Goal: Task Accomplishment & Management: Manage account settings

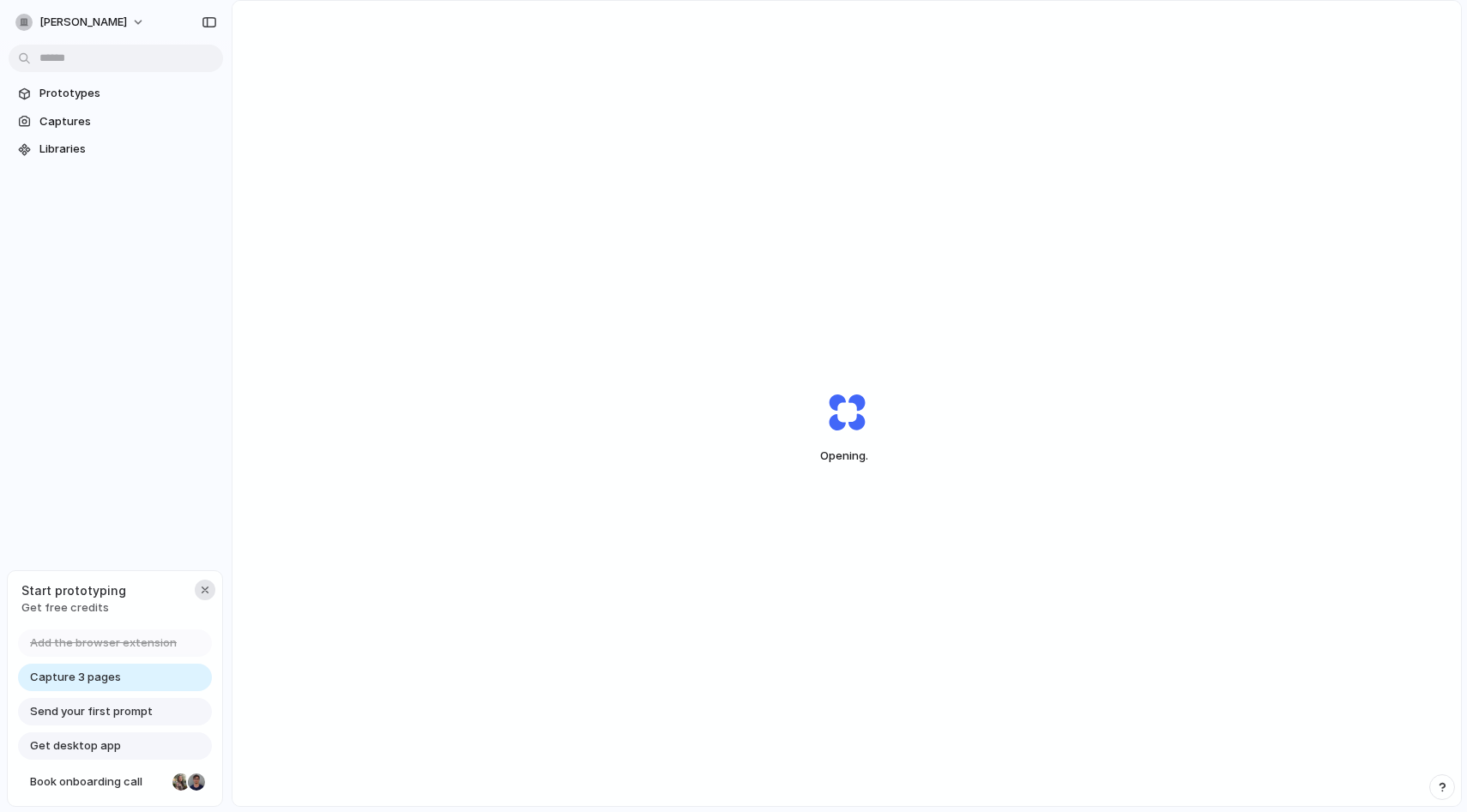
click at [206, 594] on div "button" at bounding box center [205, 589] width 14 height 14
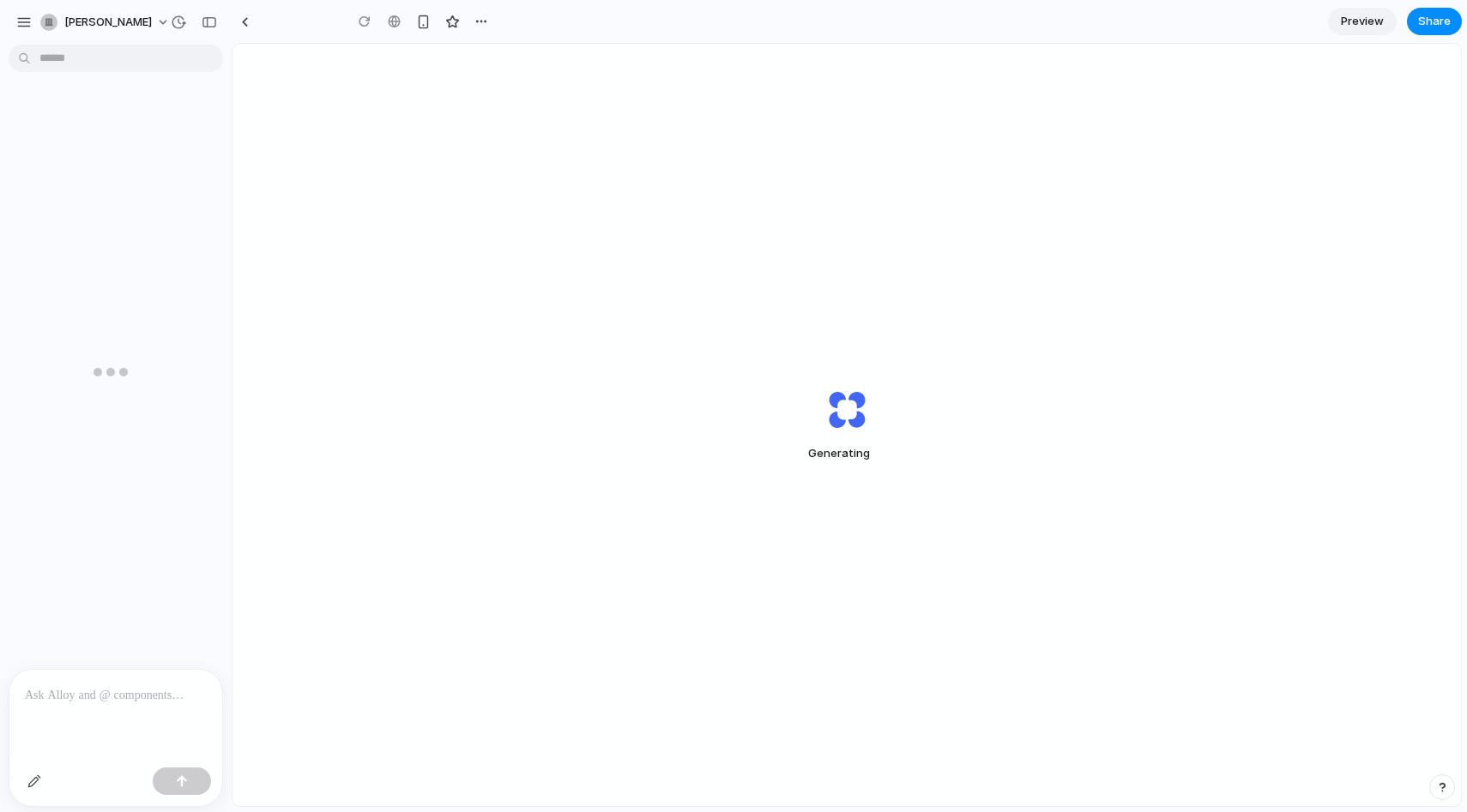
type input "**********"
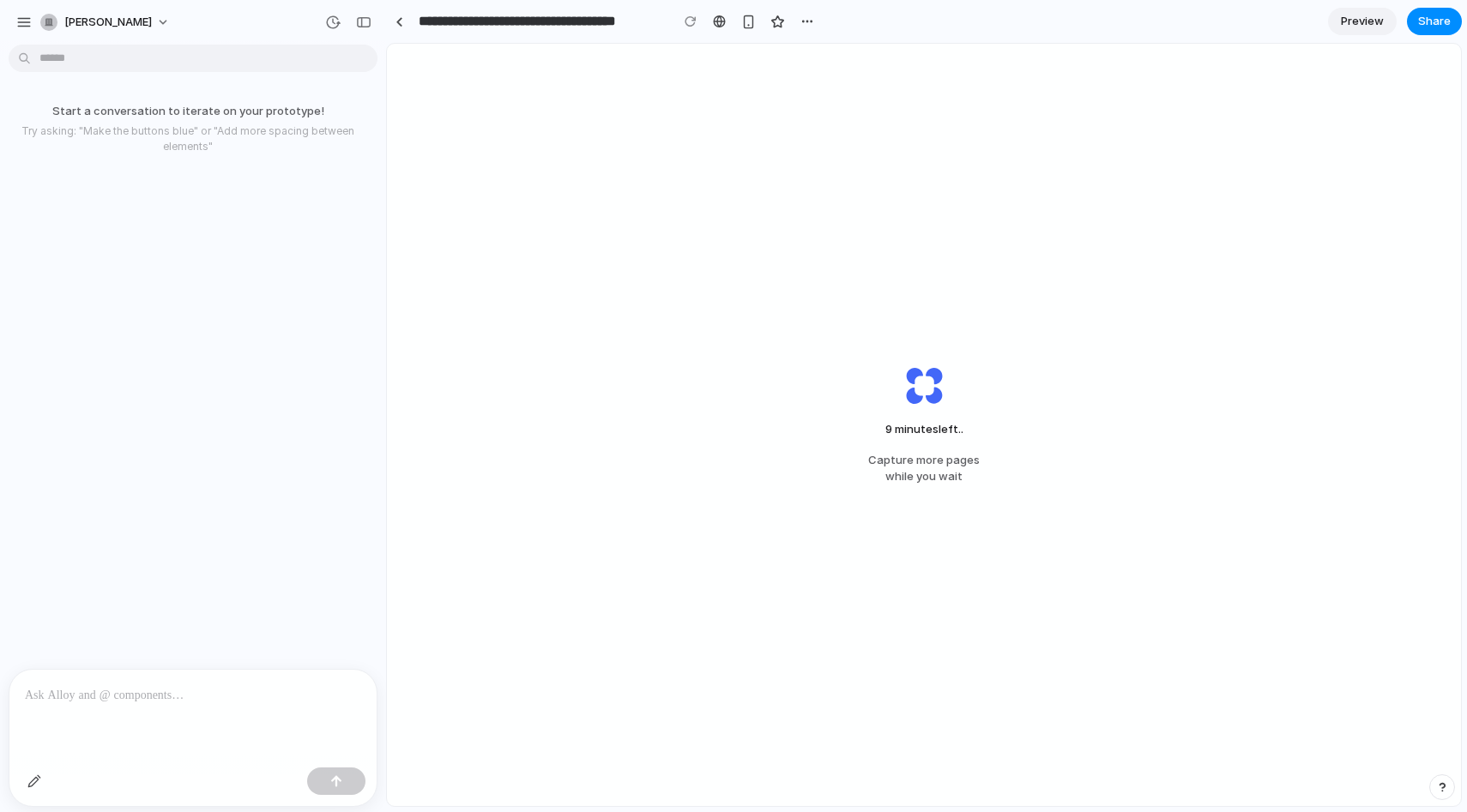
click at [907, 453] on span "Capture more pages while you wait" at bounding box center [923, 468] width 112 height 34
click at [216, 143] on p "Try asking: "Make the buttons blue" or "Add more spacing between elements"" at bounding box center [188, 139] width 362 height 31
click at [206, 140] on p "Try asking: "Make the buttons blue" or "Add more spacing between elements"" at bounding box center [188, 139] width 362 height 31
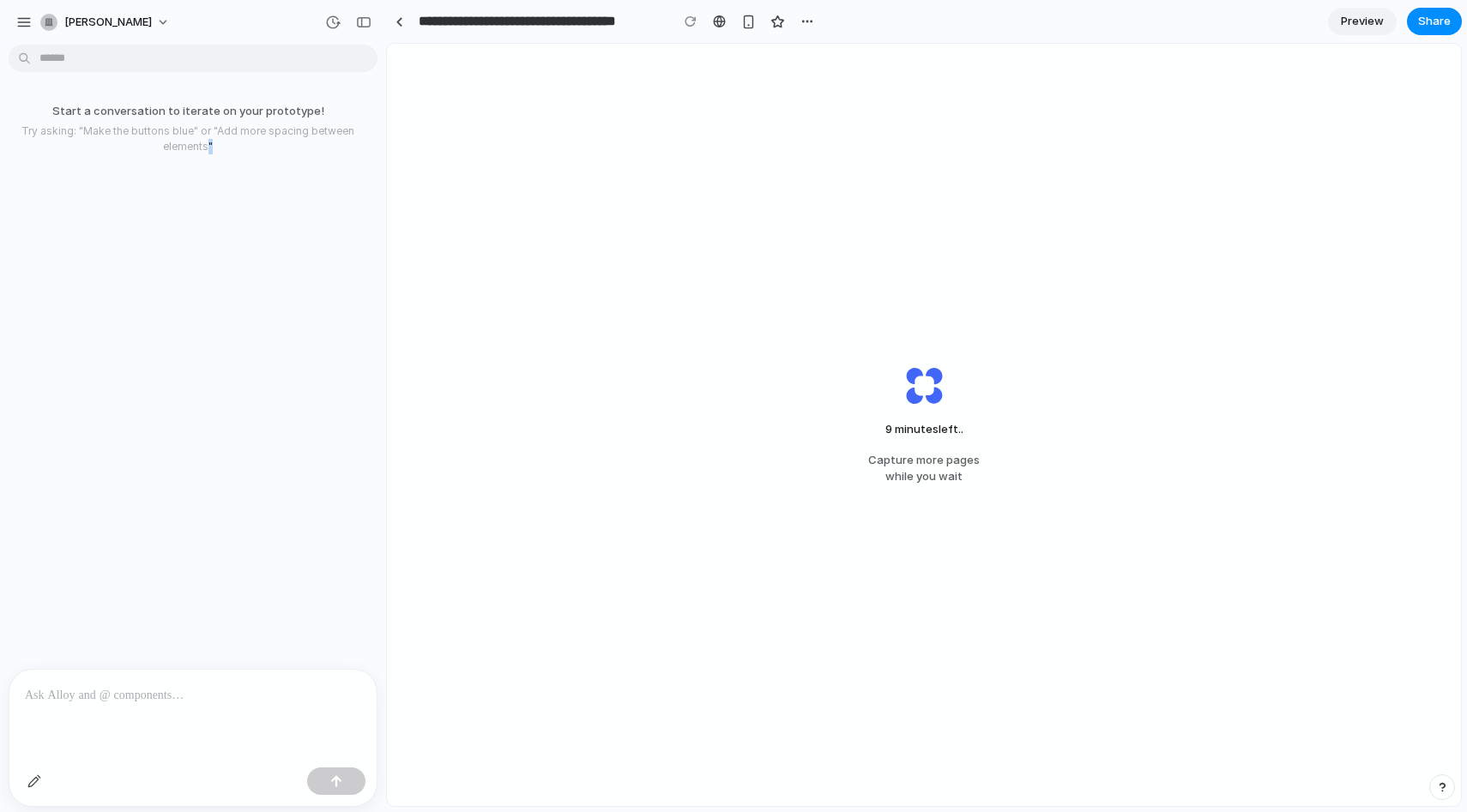
click at [206, 140] on p "Try asking: "Make the buttons blue" or "Add more spacing between elements"" at bounding box center [188, 139] width 362 height 31
click at [206, 145] on p "Try asking: "Make the buttons blue" or "Add more spacing between elements"" at bounding box center [188, 139] width 362 height 31
drag, startPoint x: 238, startPoint y: 150, endPoint x: 37, endPoint y: 134, distance: 201.6
click at [37, 134] on p "Try asking: "Make the buttons blue" or "Add more spacing between elements"" at bounding box center [188, 139] width 362 height 31
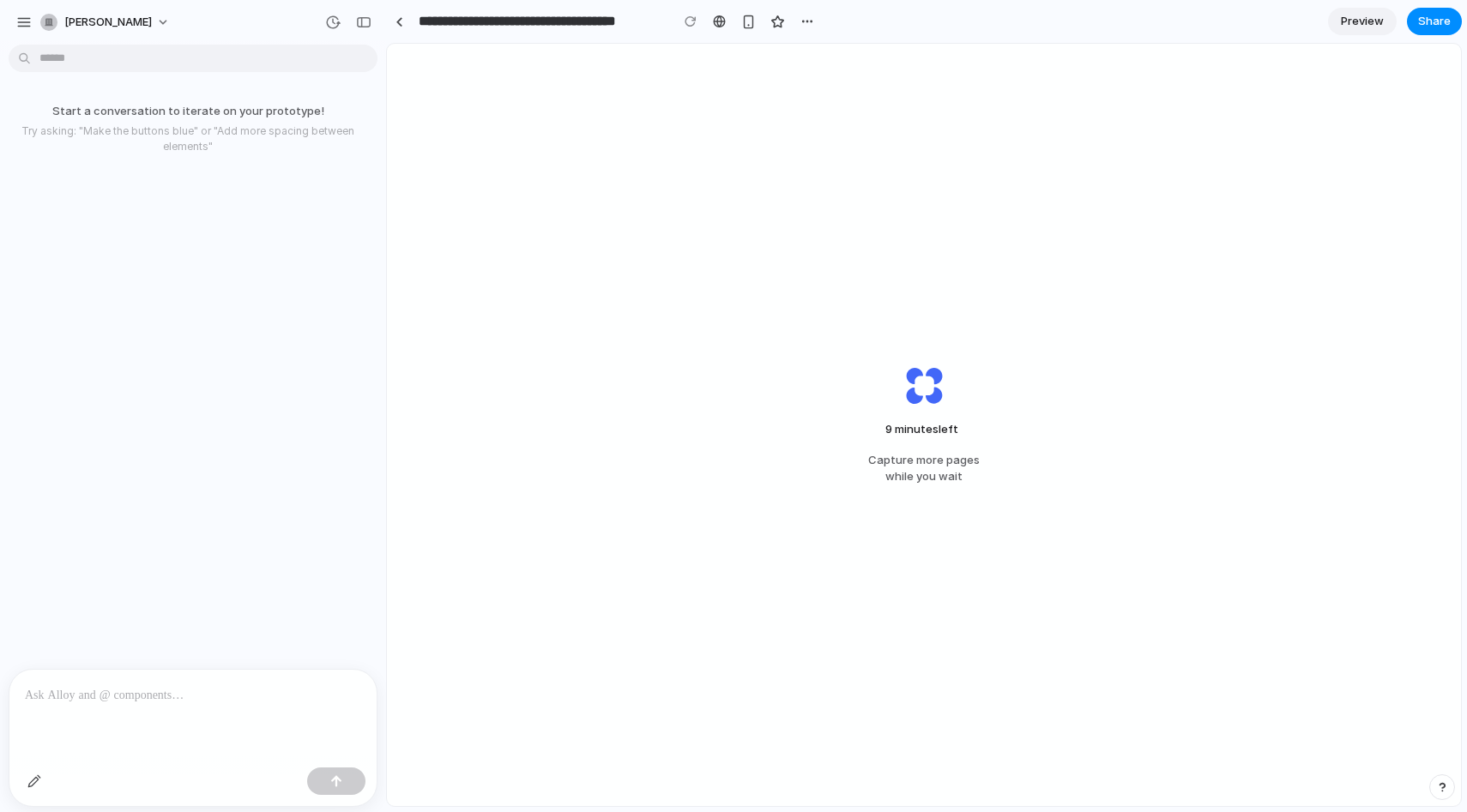
click at [263, 105] on p "Start a conversation to iterate on your prototype!" at bounding box center [188, 111] width 362 height 17
click at [106, 24] on span "[PERSON_NAME]" at bounding box center [108, 22] width 87 height 17
click at [166, 65] on li "Settings" at bounding box center [121, 61] width 167 height 27
click at [151, 25] on span "[PERSON_NAME]" at bounding box center [108, 22] width 87 height 17
click at [122, 60] on li "Settings" at bounding box center [121, 61] width 167 height 27
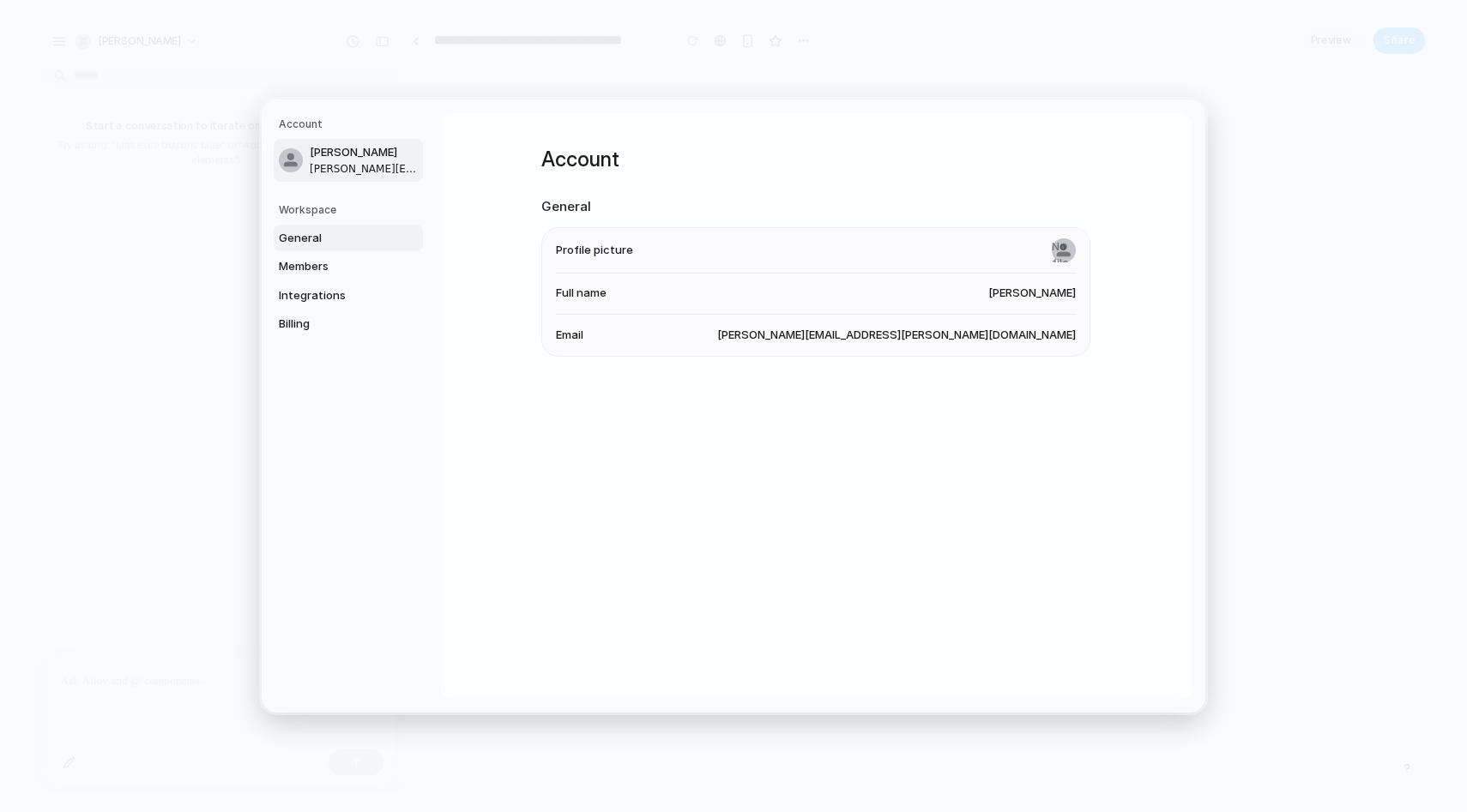
click at [328, 236] on span "General" at bounding box center [333, 238] width 110 height 17
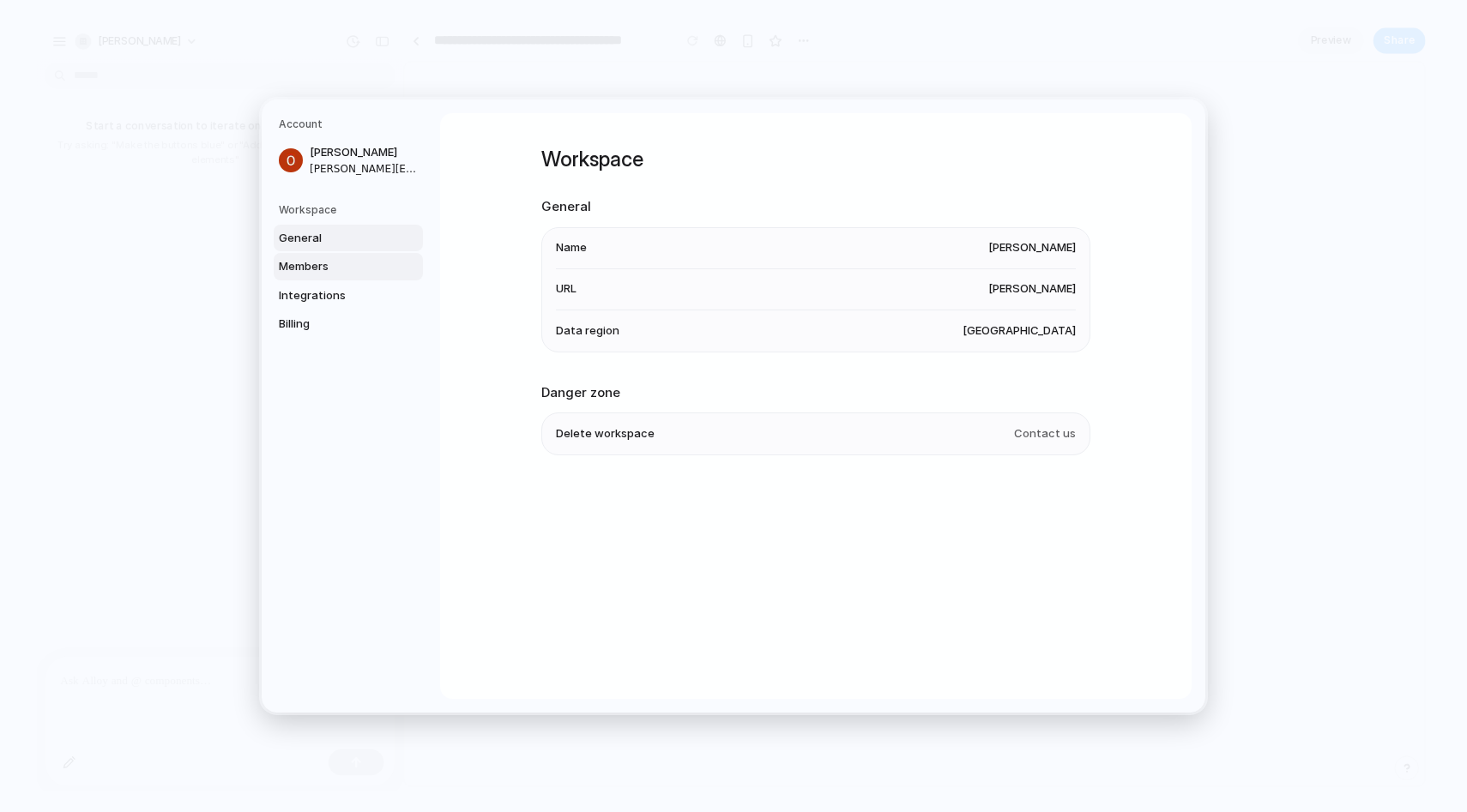
click at [329, 265] on span "Members" at bounding box center [333, 266] width 110 height 17
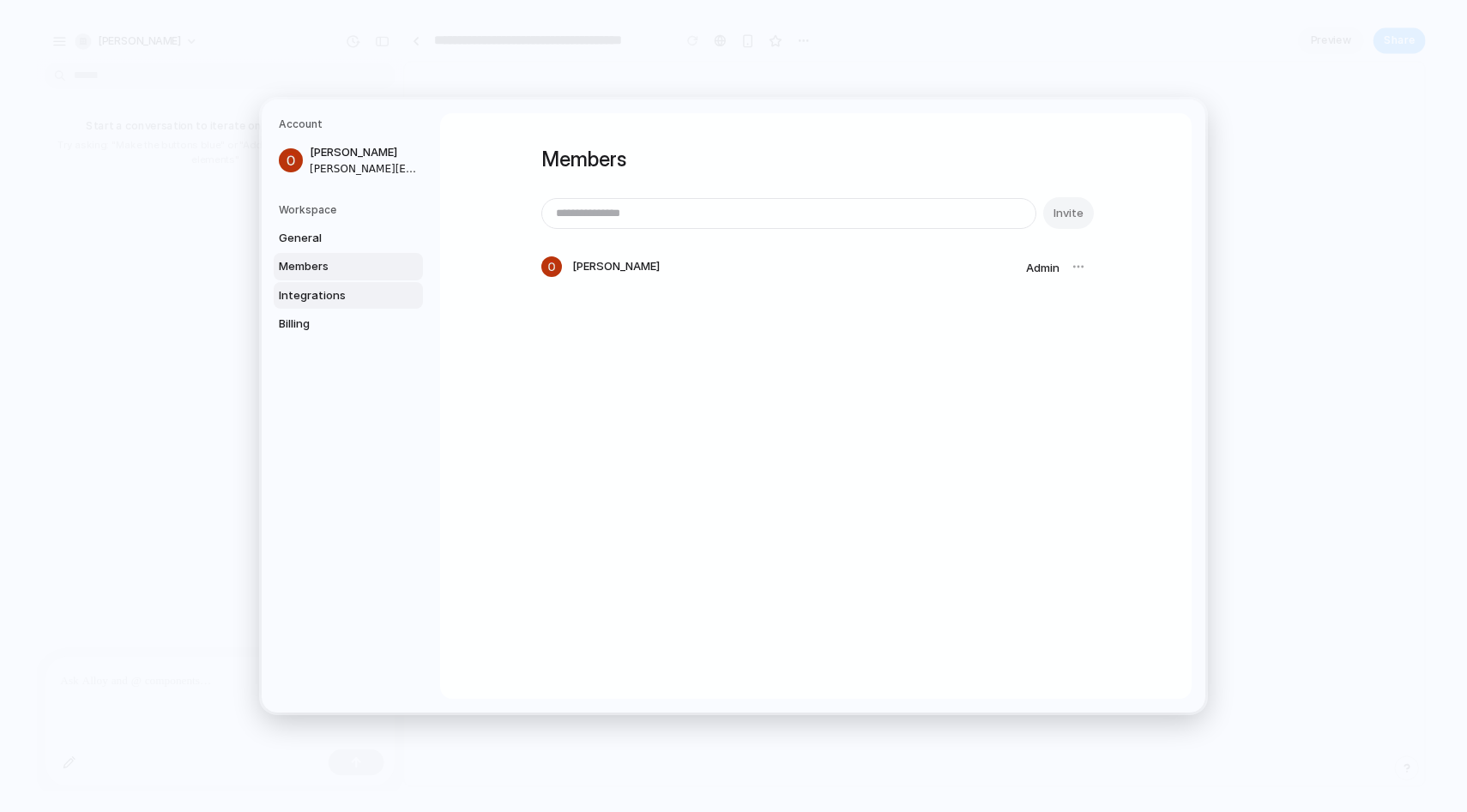
click at [324, 296] on span "Integrations" at bounding box center [333, 296] width 110 height 17
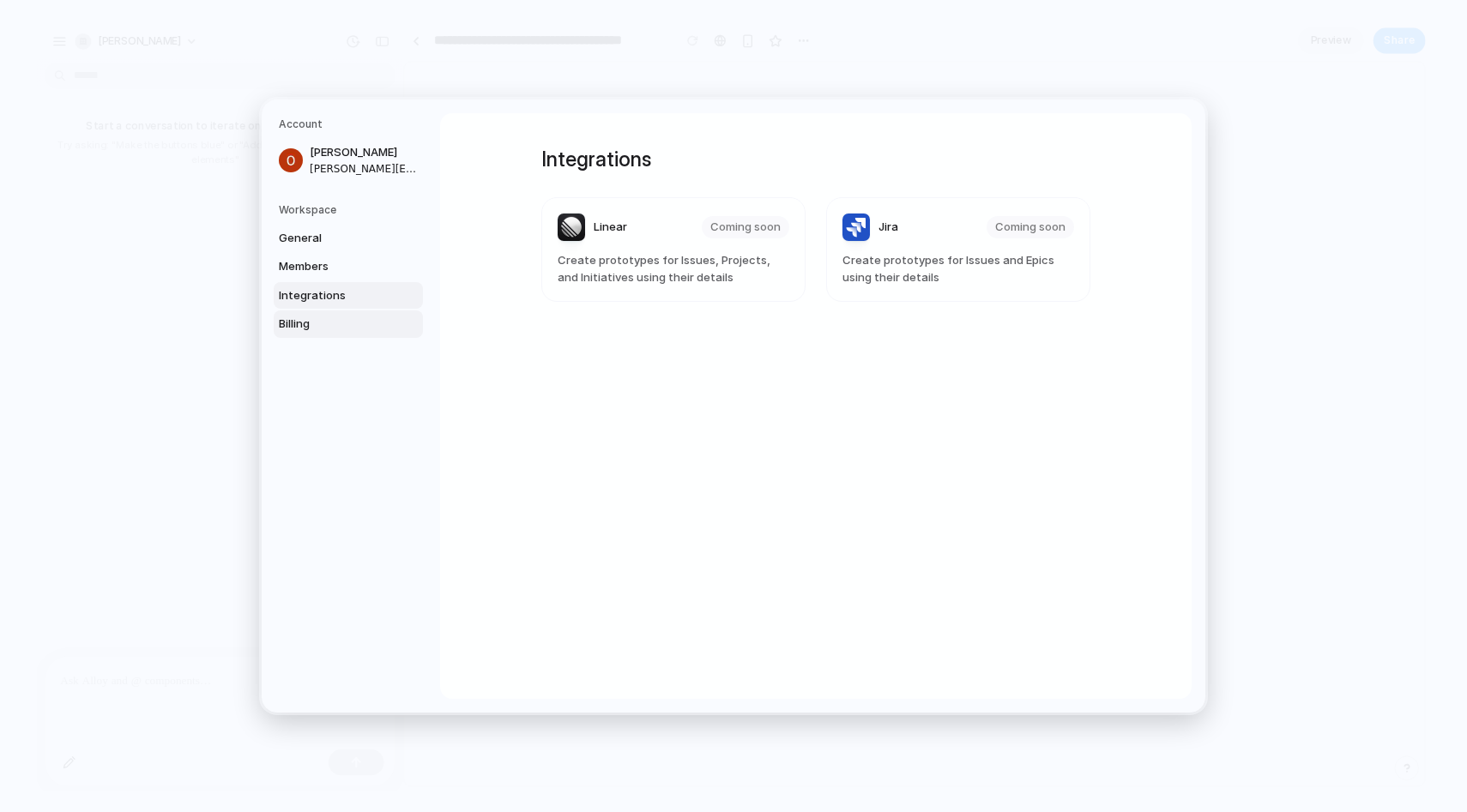
click at [312, 327] on span "Billing" at bounding box center [333, 324] width 110 height 17
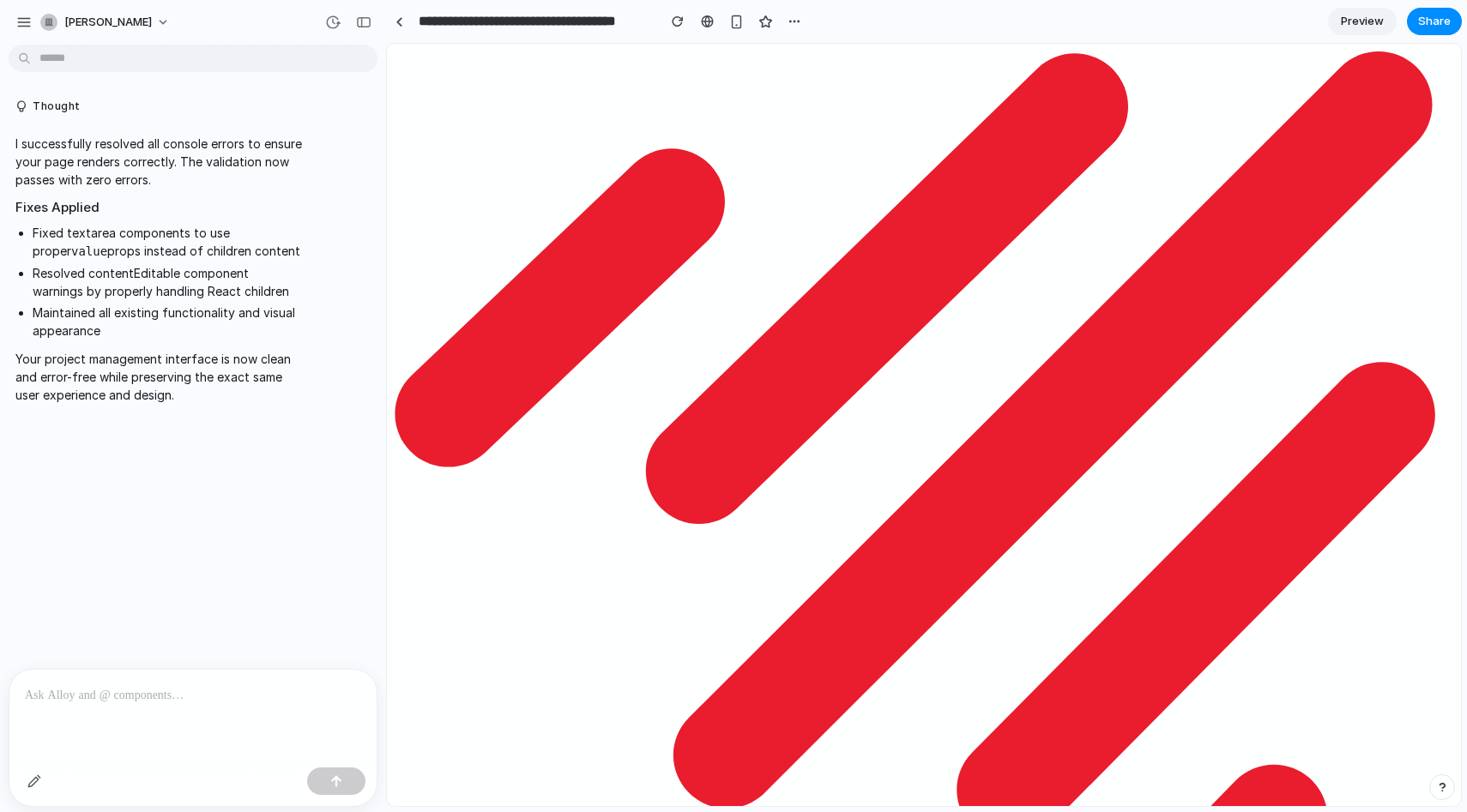
scroll to position [1219, 0]
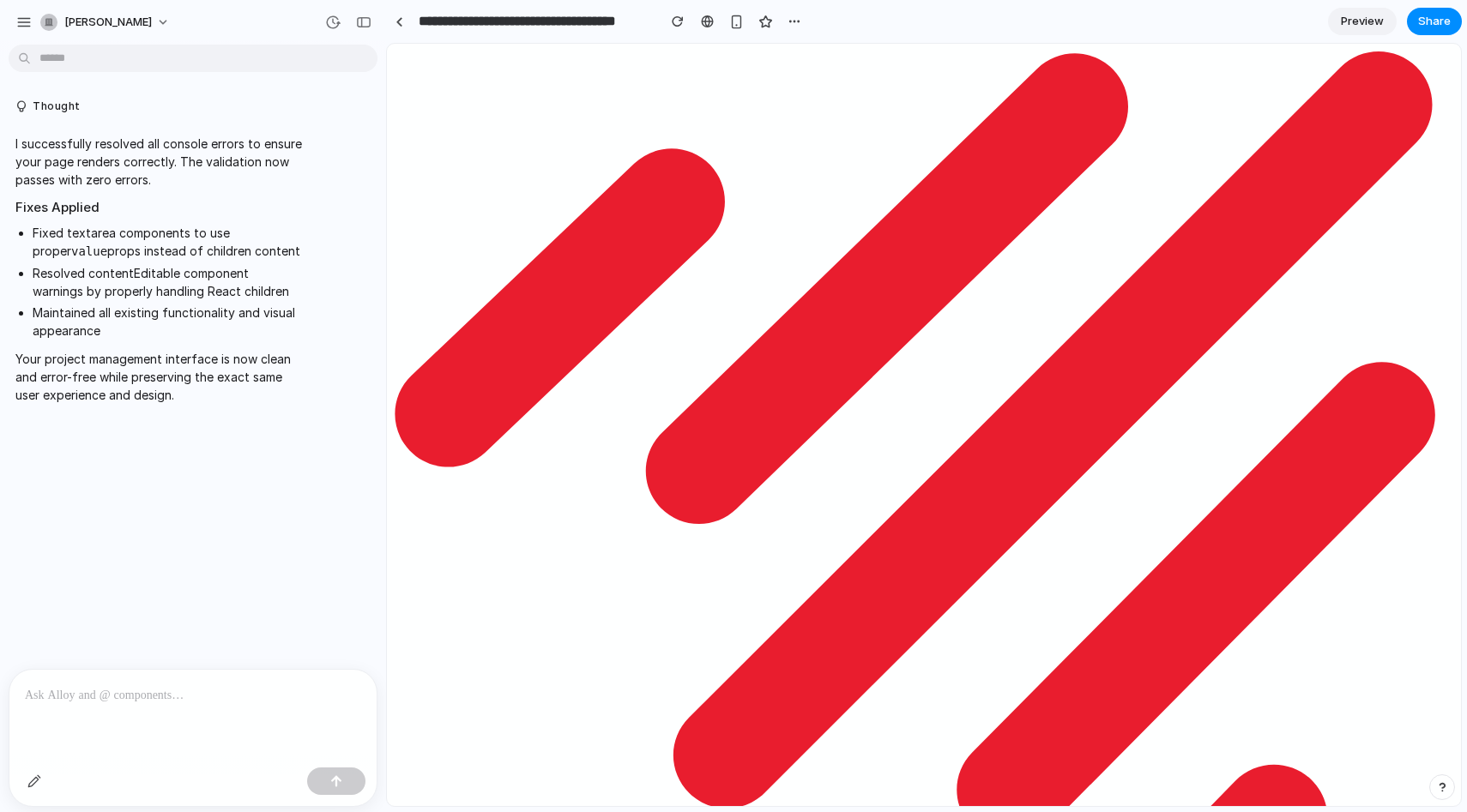
click at [90, 693] on p at bounding box center [193, 695] width 337 height 21
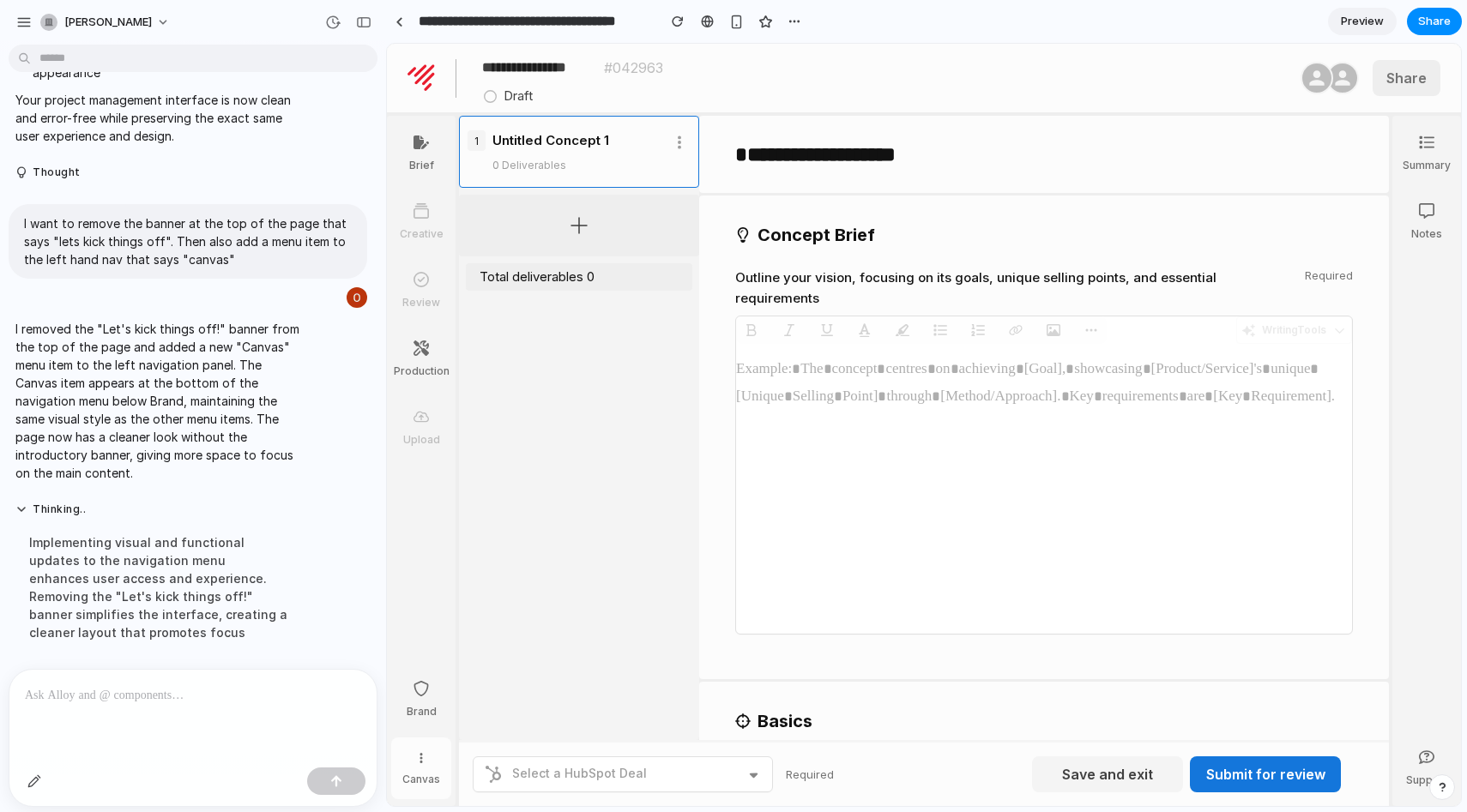
click at [428, 751] on link "Canvas" at bounding box center [421, 768] width 60 height 62
click at [166, 720] on div at bounding box center [193, 715] width 367 height 91
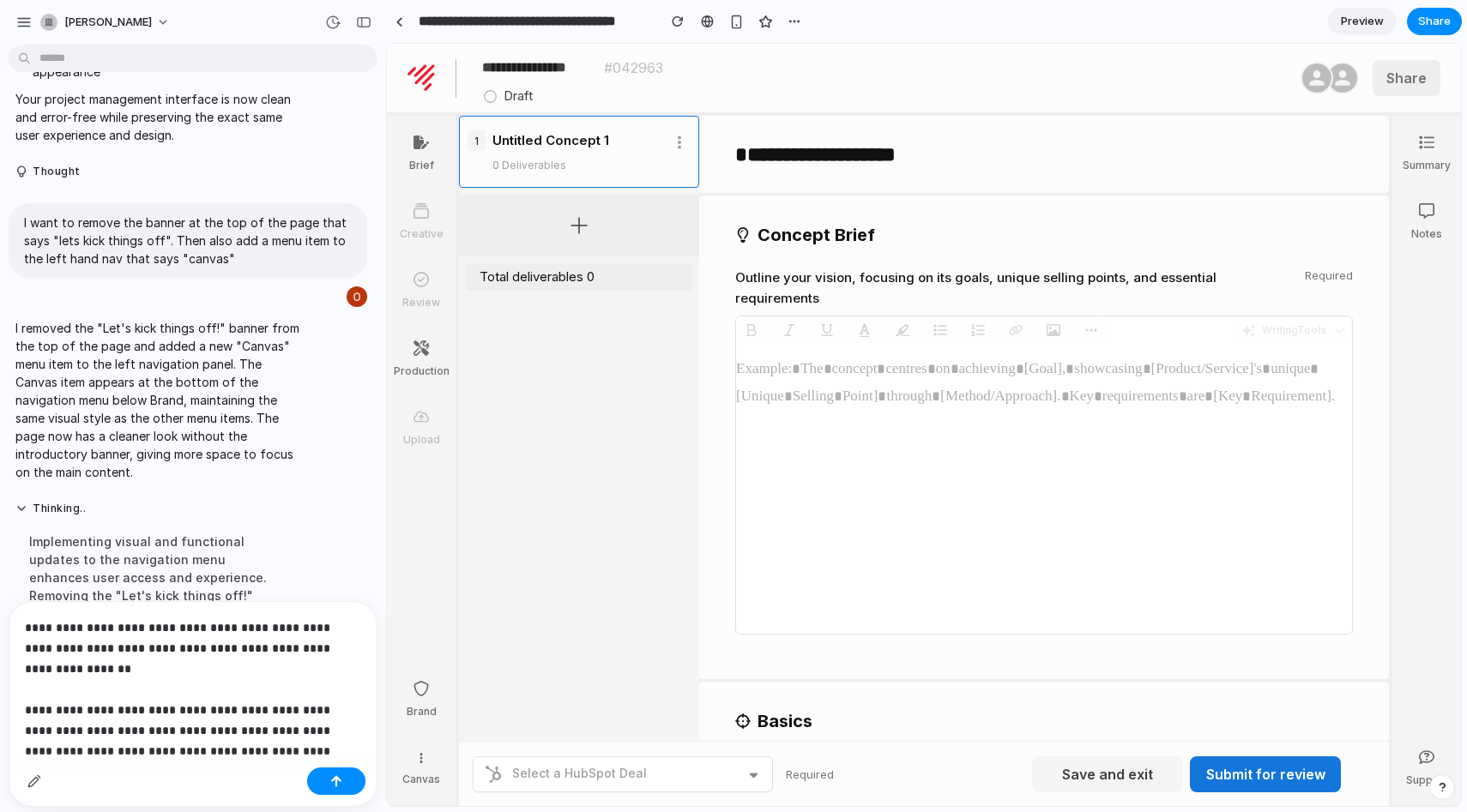
scroll to position [23, 0]
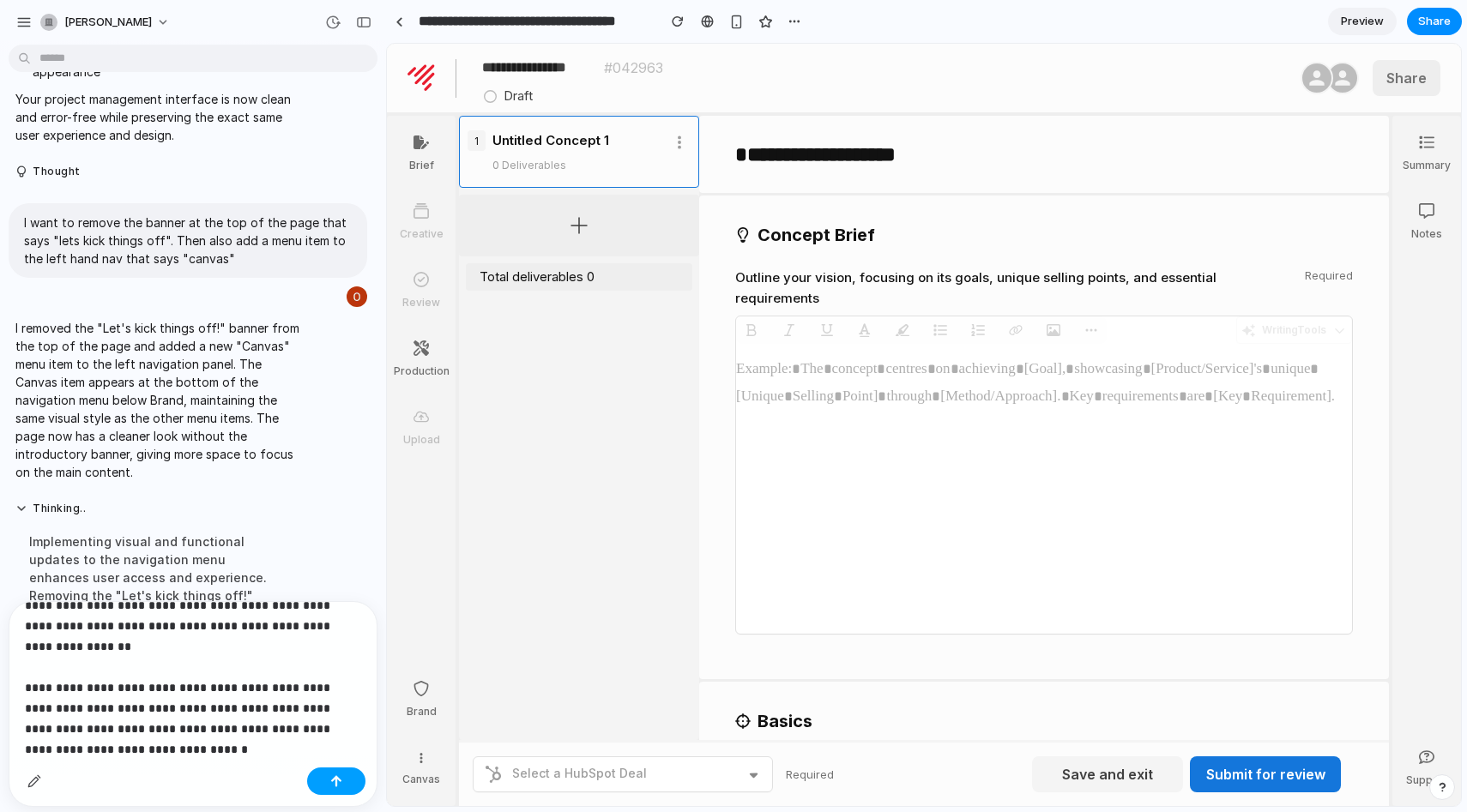
click at [317, 779] on button "button" at bounding box center [337, 781] width 58 height 27
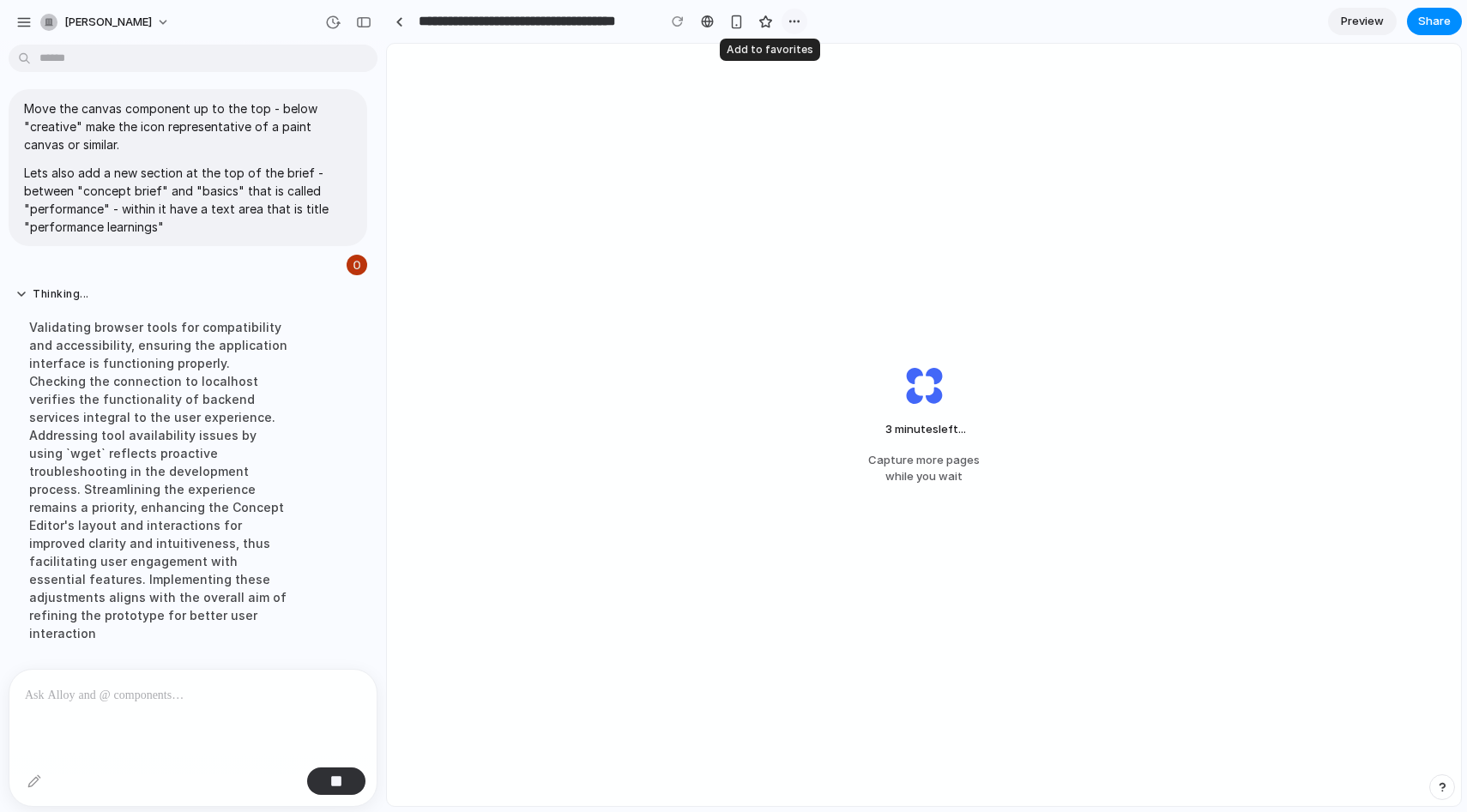
scroll to position [697, 0]
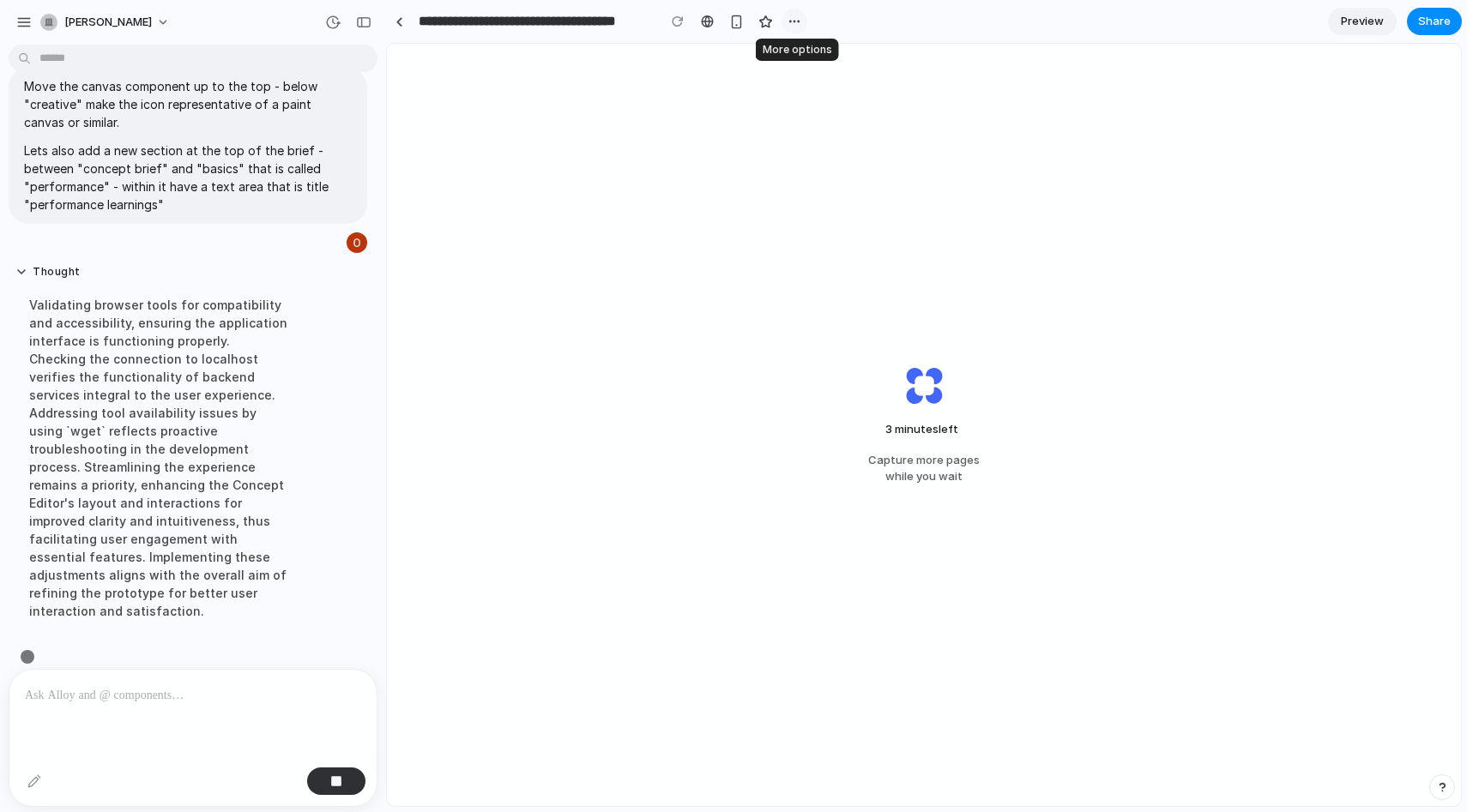
click at [791, 25] on div "button" at bounding box center [794, 21] width 14 height 14
click at [899, 23] on div "Duplicate Delete" at bounding box center [733, 406] width 1467 height 812
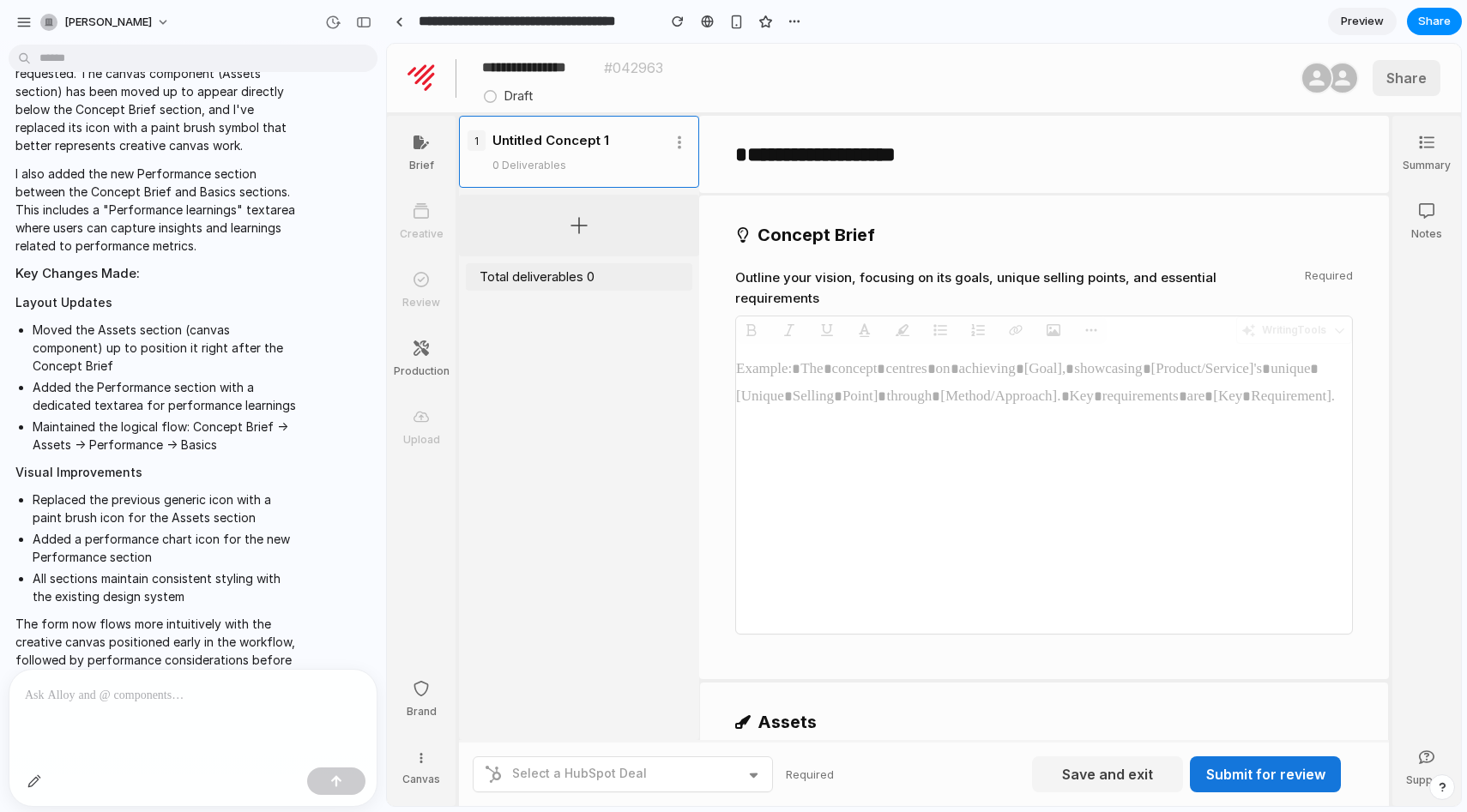
scroll to position [0, 0]
click at [113, 686] on p at bounding box center [193, 695] width 337 height 21
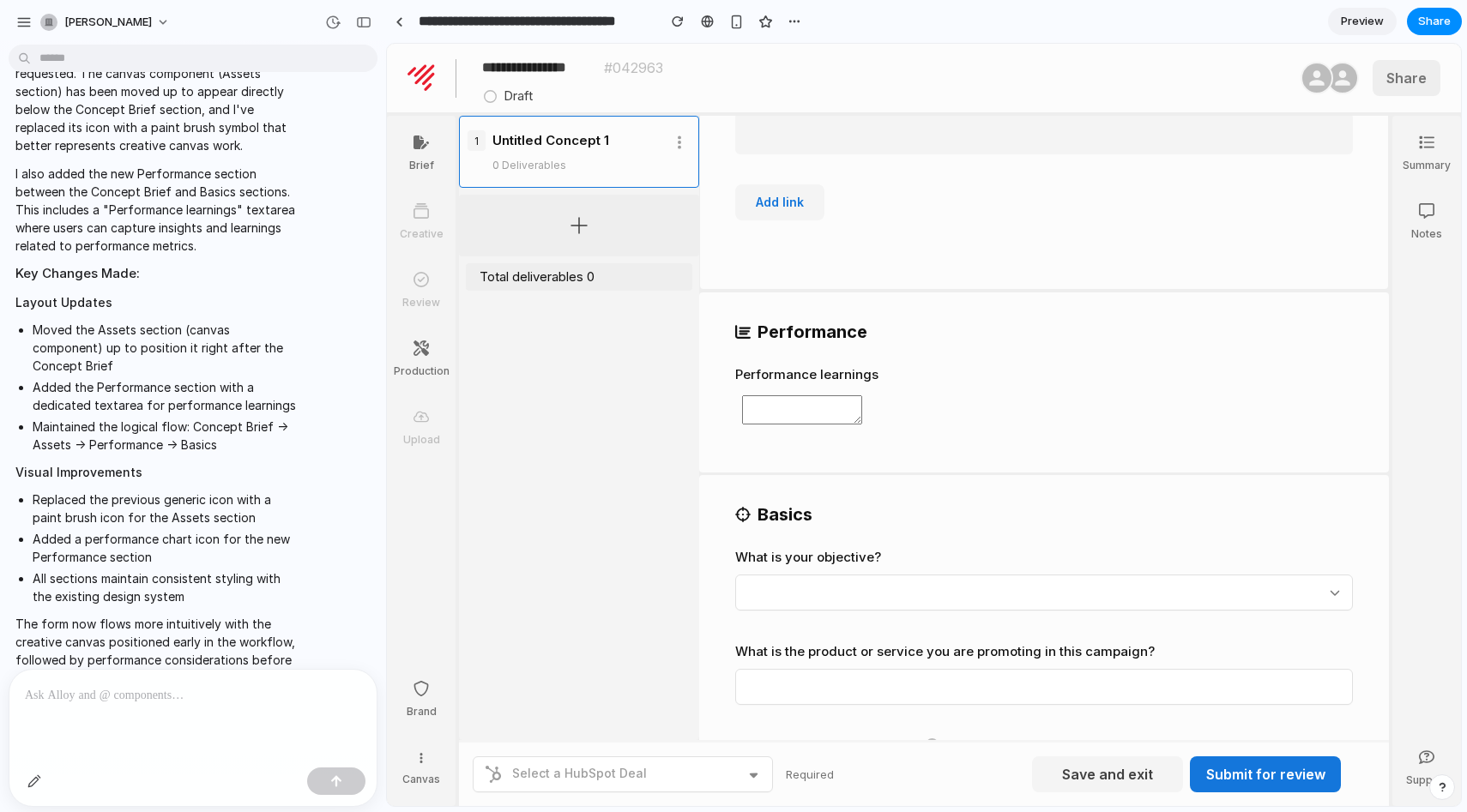
scroll to position [916, 0]
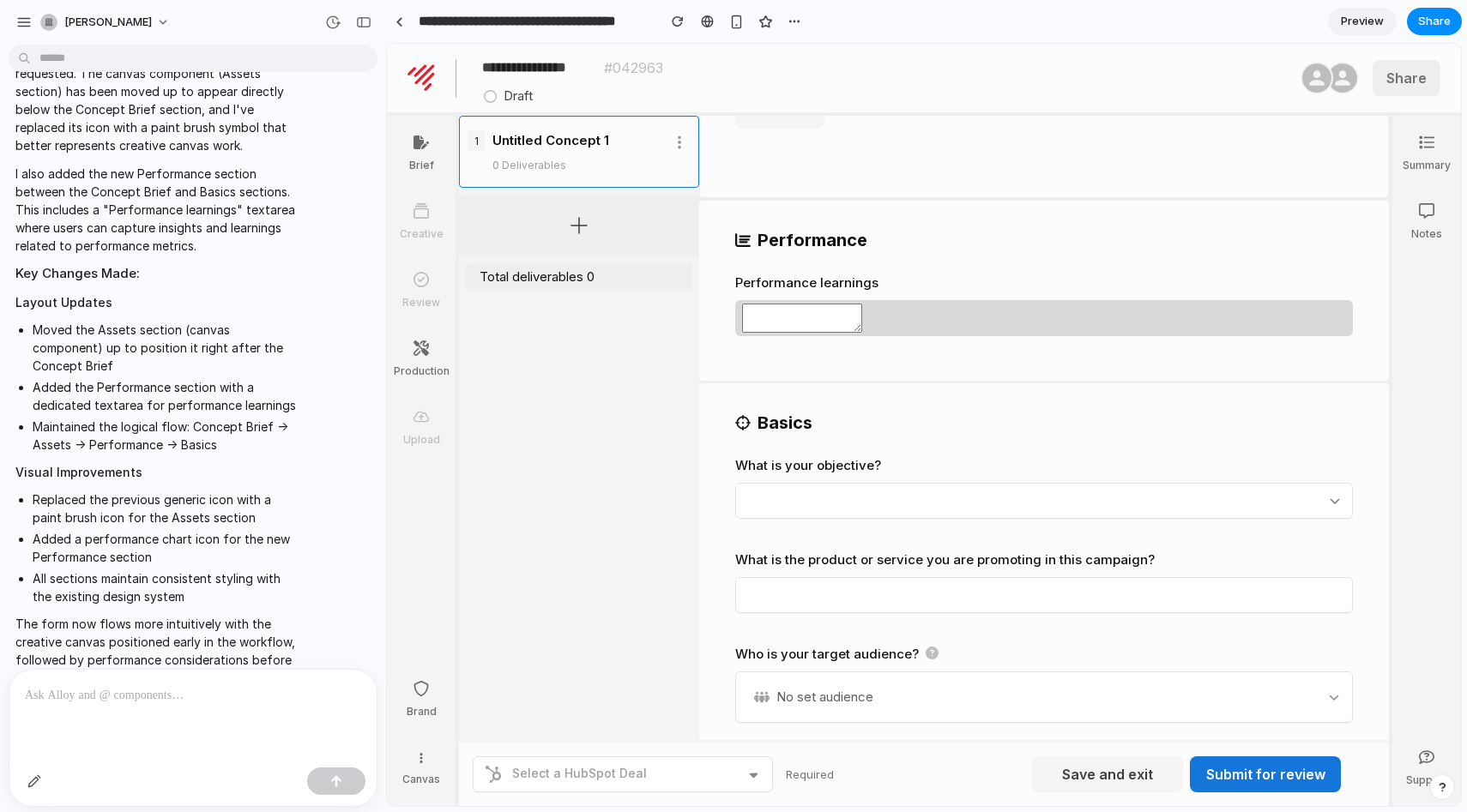
click at [852, 304] on textarea "Outline your vision, focusing on its goals, unique selling points, and essentia…" at bounding box center [802, 318] width 120 height 29
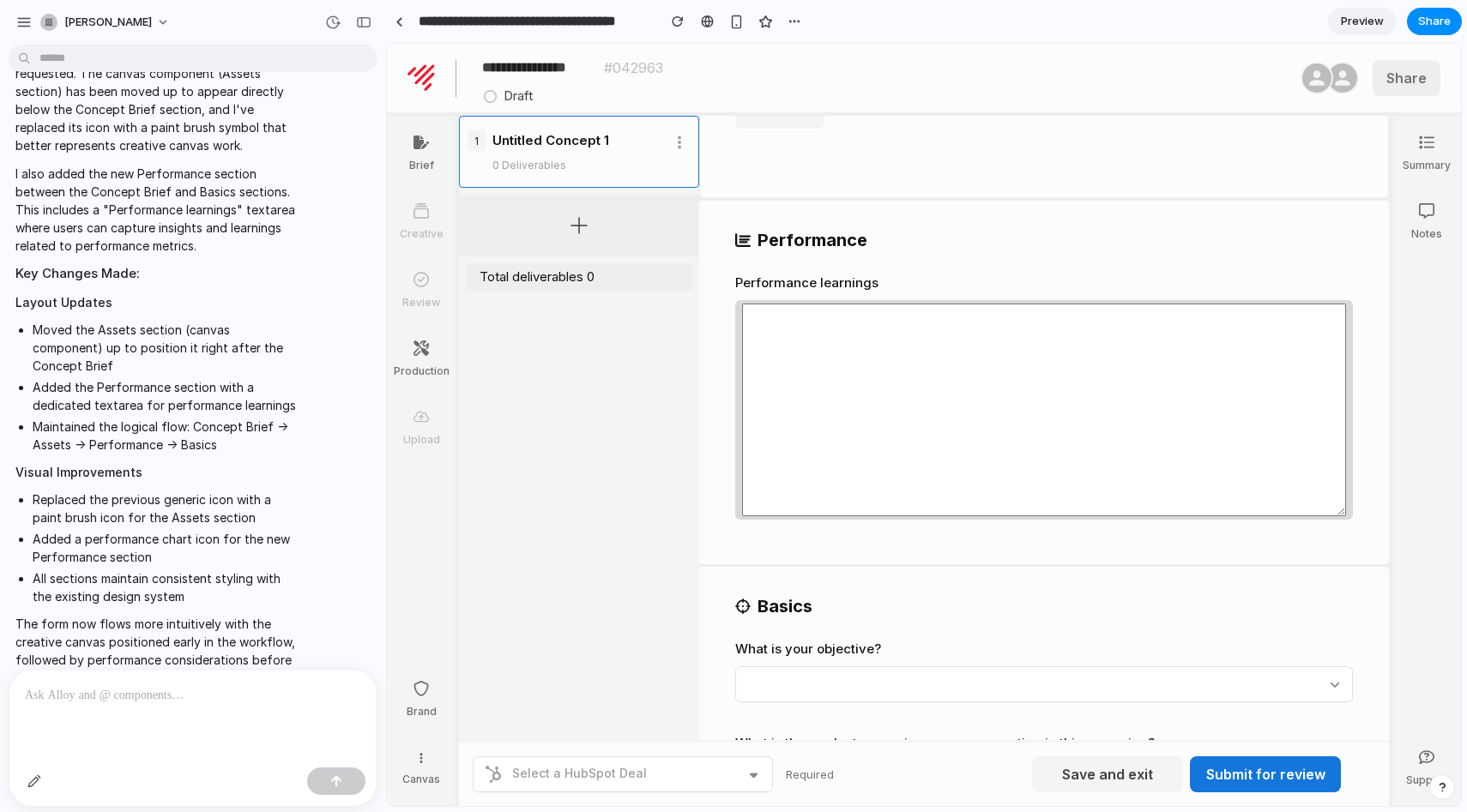
drag, startPoint x: 879, startPoint y: 311, endPoint x: 1344, endPoint y: 493, distance: 499.3
click at [1344, 493] on textarea "Outline your vision, focusing on its goals, unique selling points, and essentia…" at bounding box center [1044, 410] width 604 height 213
click at [415, 764] on div at bounding box center [420, 759] width 12 height 18
click at [422, 697] on div at bounding box center [421, 691] width 15 height 20
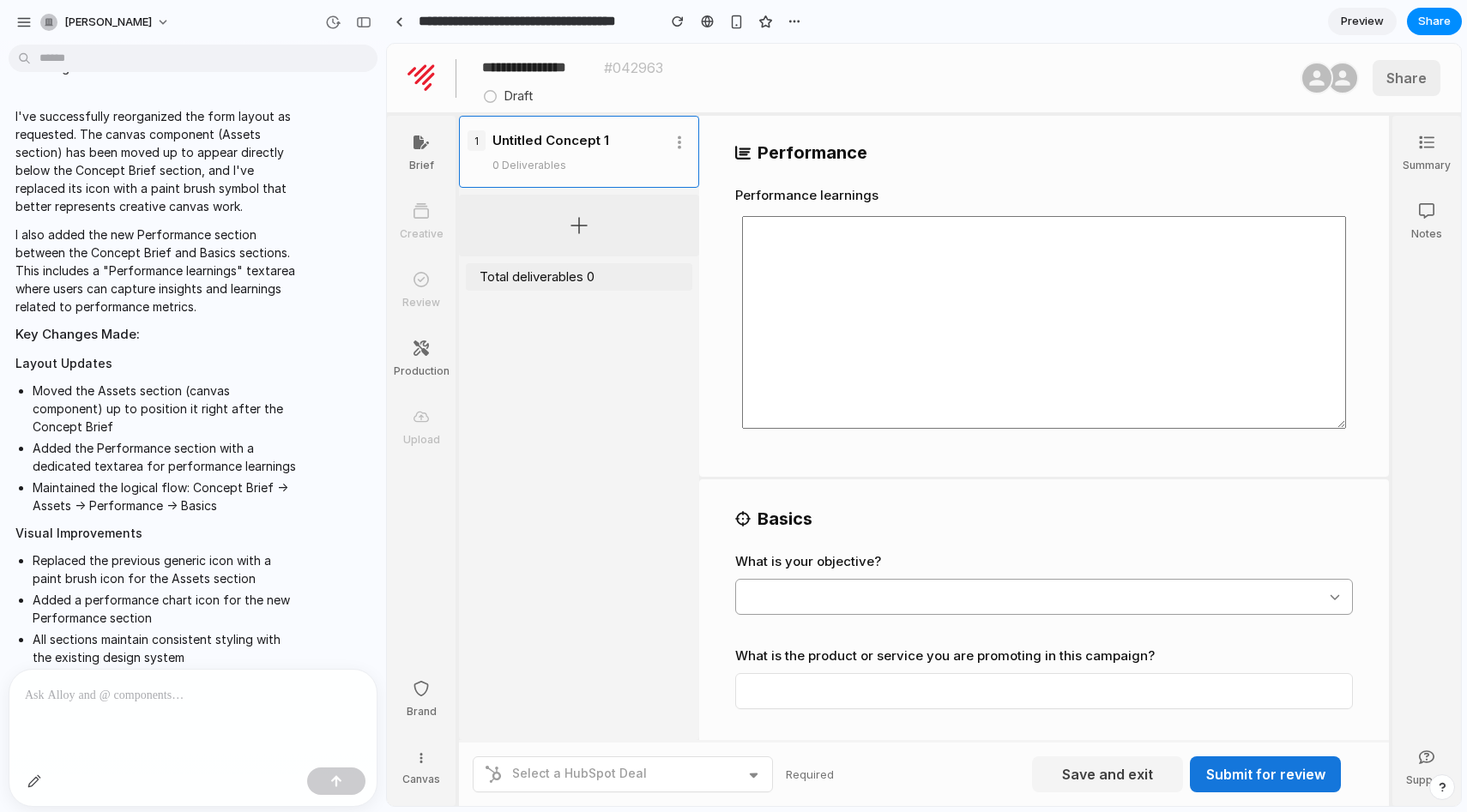
scroll to position [997, 0]
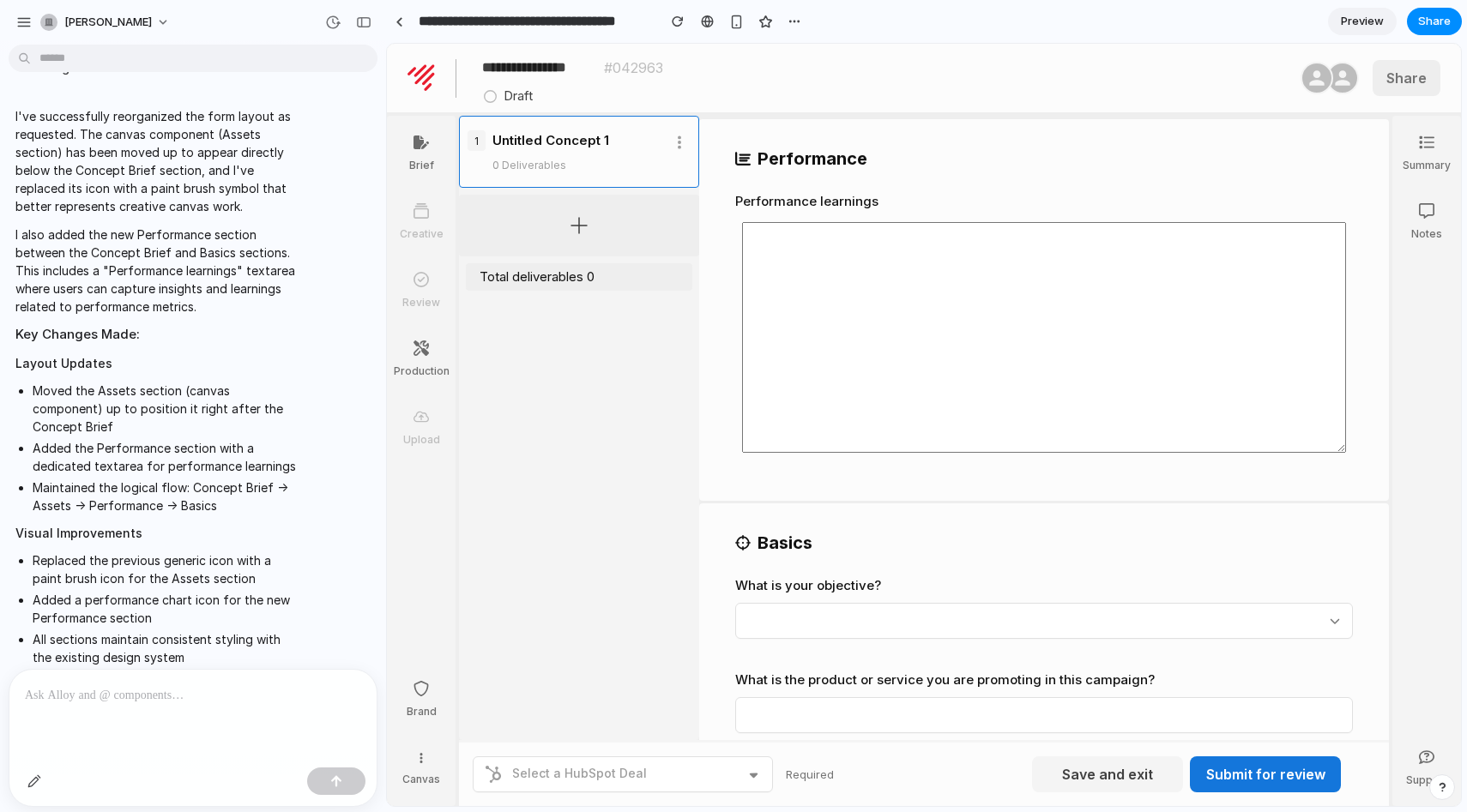
drag, startPoint x: 1335, startPoint y: 413, endPoint x: 1363, endPoint y: 430, distance: 32.8
click at [1363, 430] on div "Performance Performance learnings ​" at bounding box center [1044, 310] width 689 height 382
drag, startPoint x: 1341, startPoint y: 427, endPoint x: 1401, endPoint y: 427, distance: 60.0
click at [1401, 427] on div "**********" at bounding box center [923, 425] width 1074 height 762
click at [145, 14] on span "[PERSON_NAME]" at bounding box center [108, 22] width 87 height 17
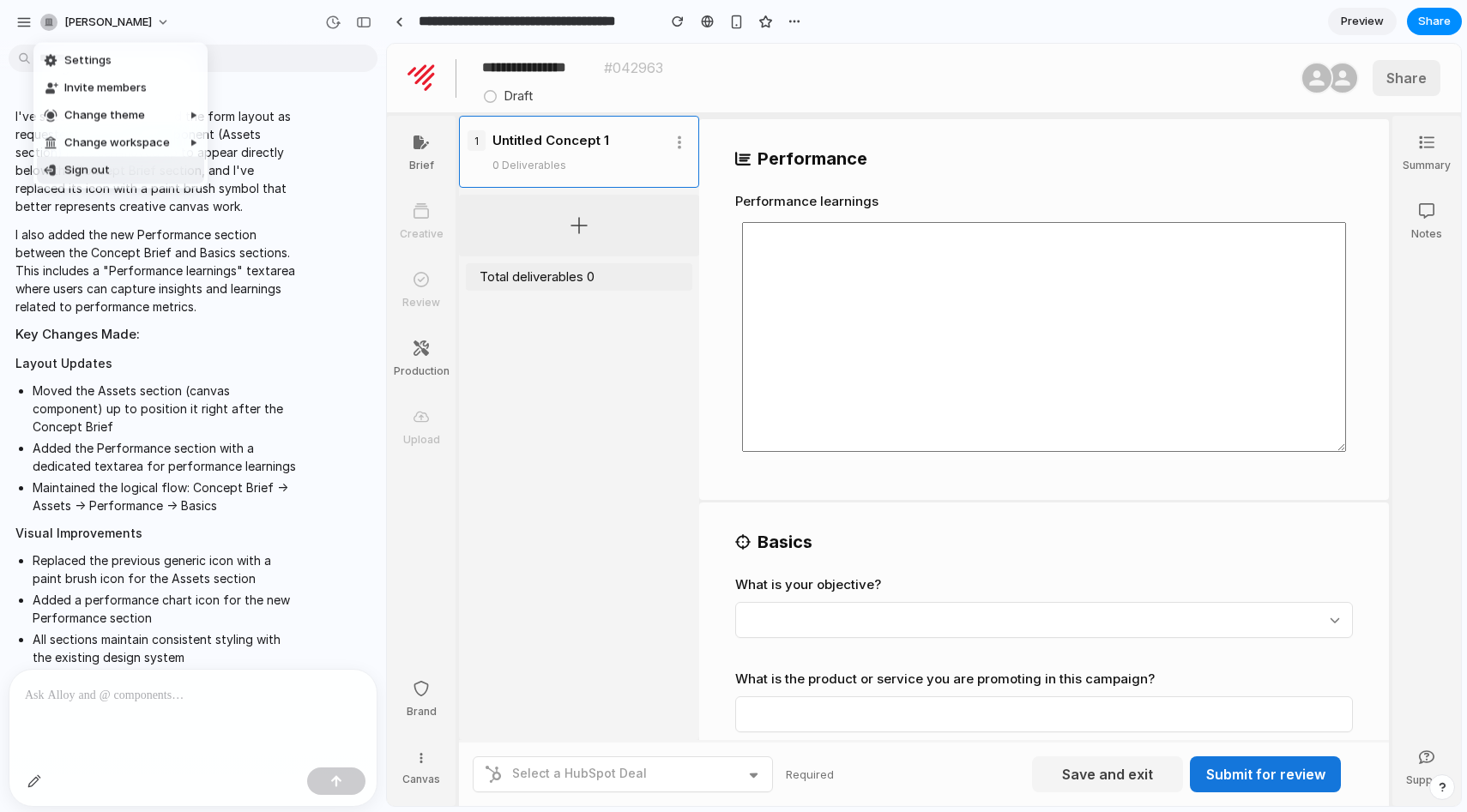
click at [131, 256] on div "Settings Invite members Change theme Change workspace Sign out" at bounding box center [733, 406] width 1467 height 812
click at [32, 25] on button "button" at bounding box center [24, 22] width 25 height 25
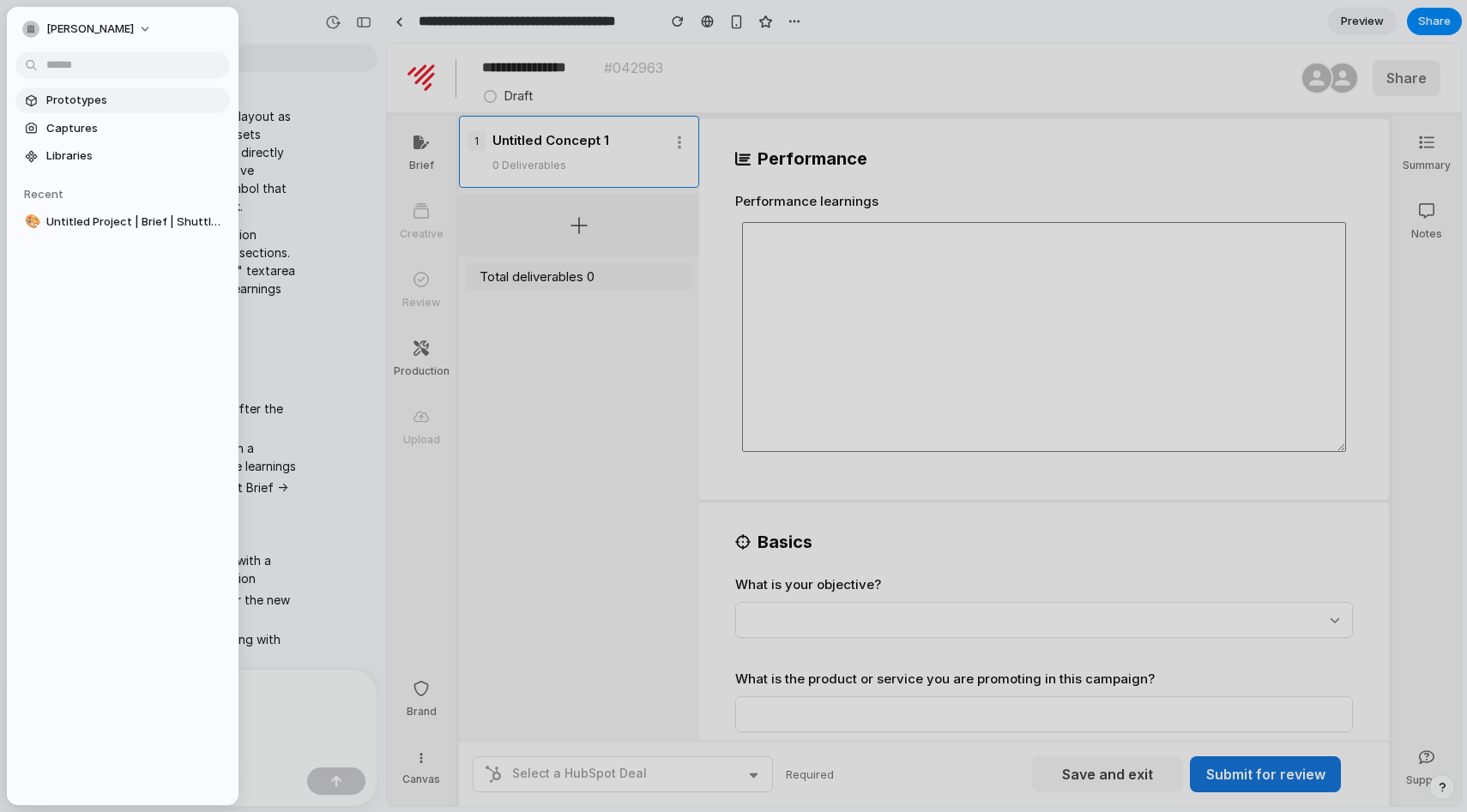
click at [81, 98] on span "Prototypes" at bounding box center [135, 100] width 176 height 17
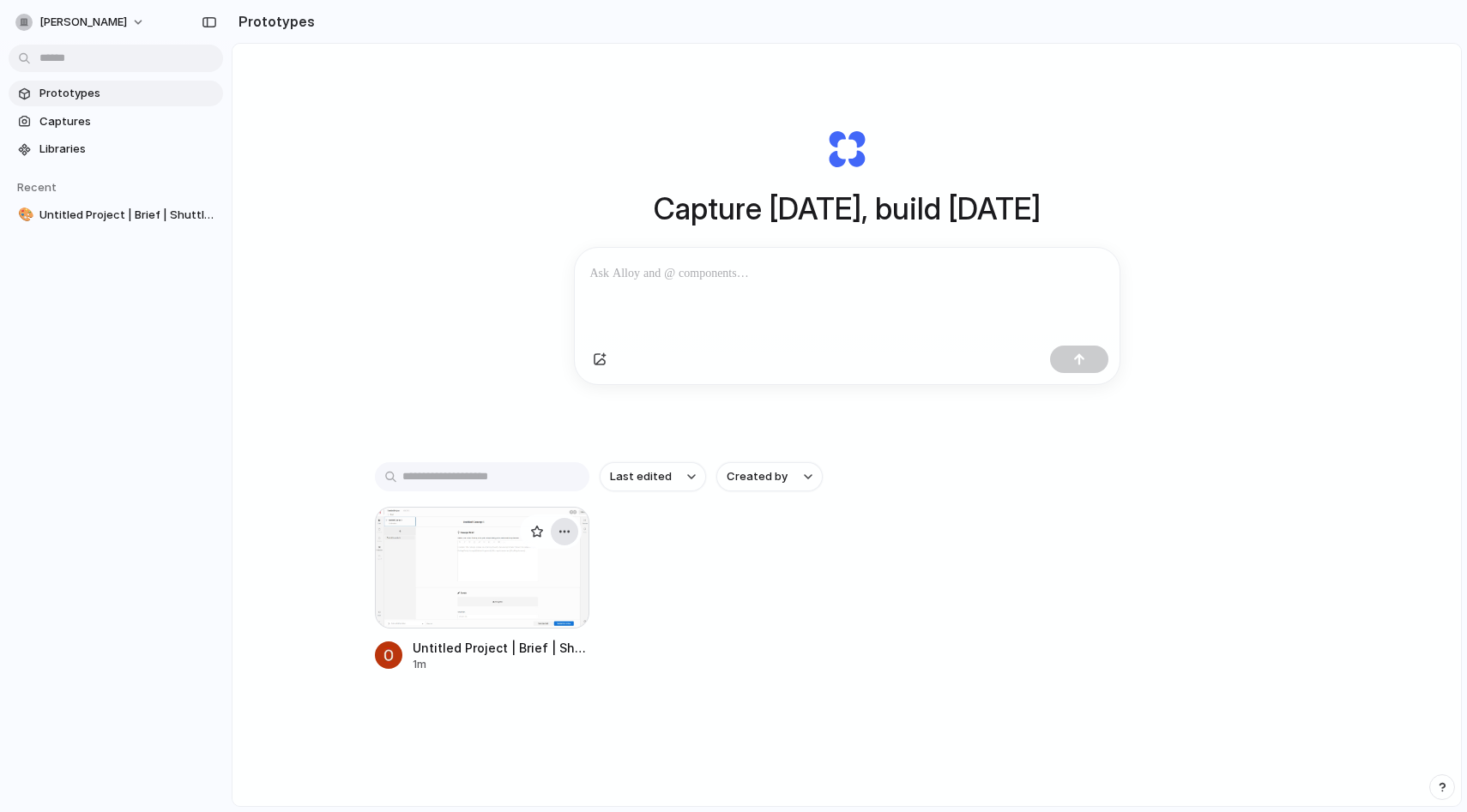
click at [563, 531] on div "button" at bounding box center [564, 531] width 14 height 14
click at [642, 591] on div "Open in new tab Copy link Delete" at bounding box center [733, 406] width 1467 height 812
click at [56, 119] on span "Captures" at bounding box center [127, 121] width 176 height 17
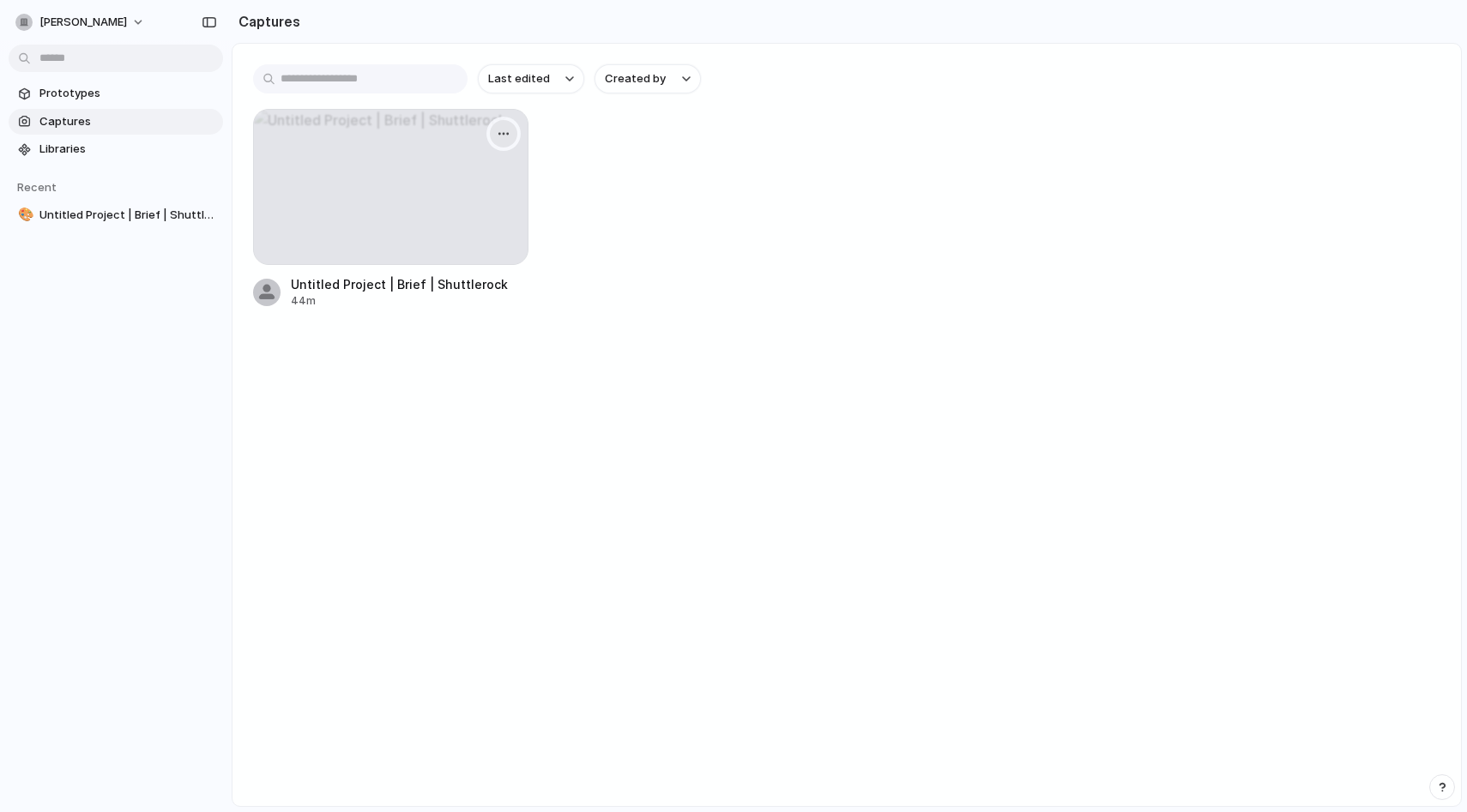
click at [499, 140] on div "button" at bounding box center [503, 134] width 14 height 14
click at [453, 255] on li "Delete" at bounding box center [447, 256] width 135 height 27
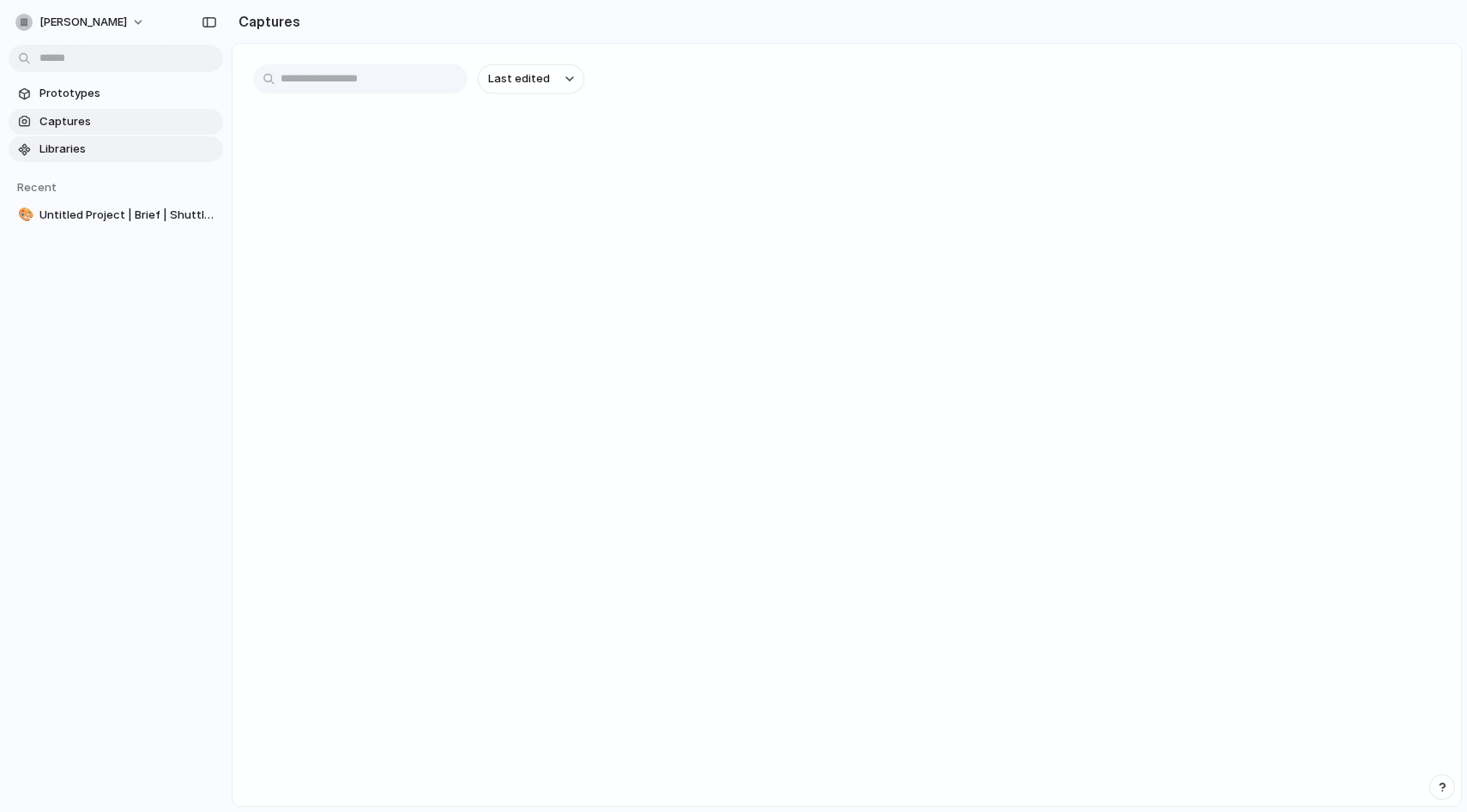
click at [75, 145] on span "Libraries" at bounding box center [127, 149] width 176 height 17
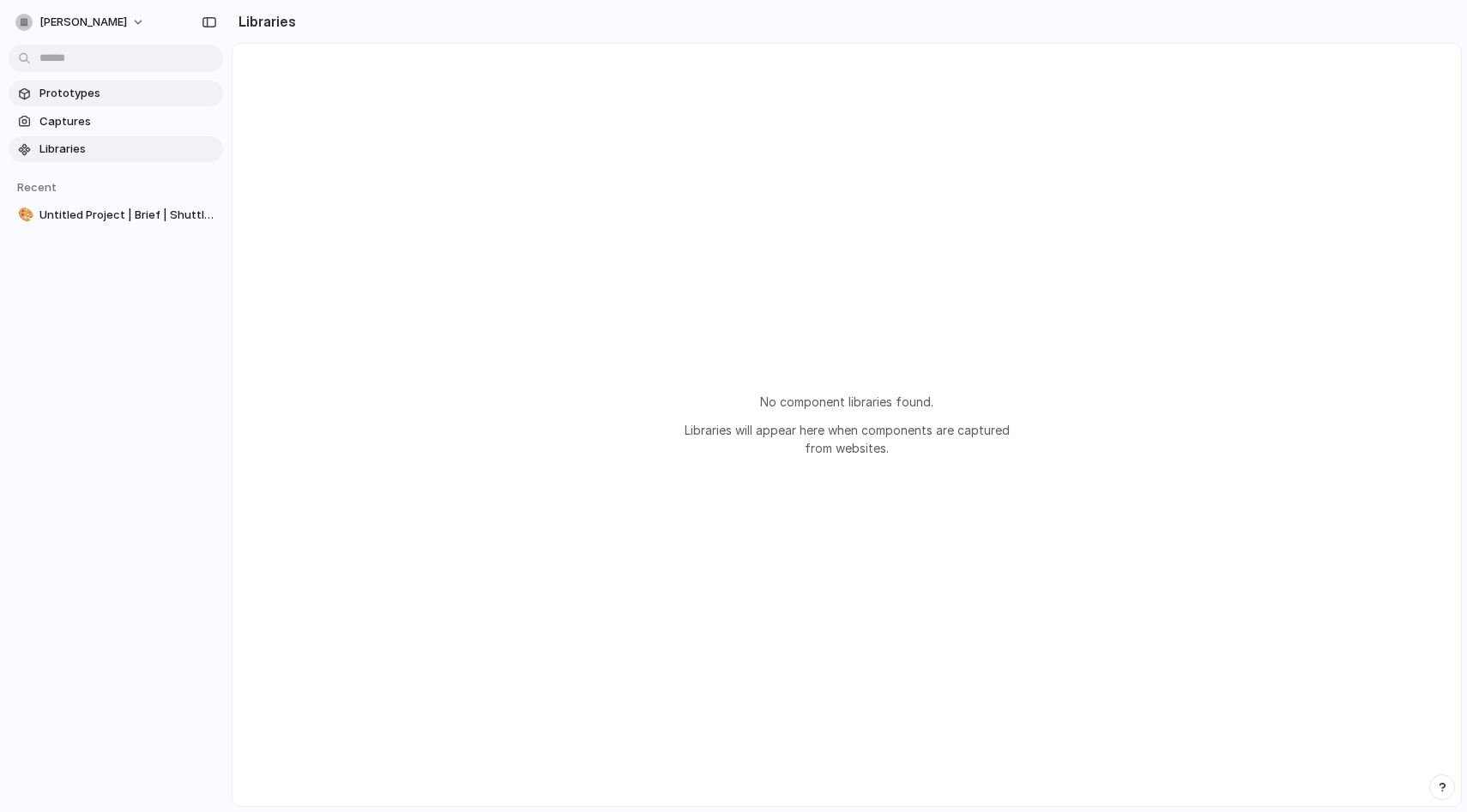
click at [99, 87] on span "Prototypes" at bounding box center [127, 93] width 176 height 17
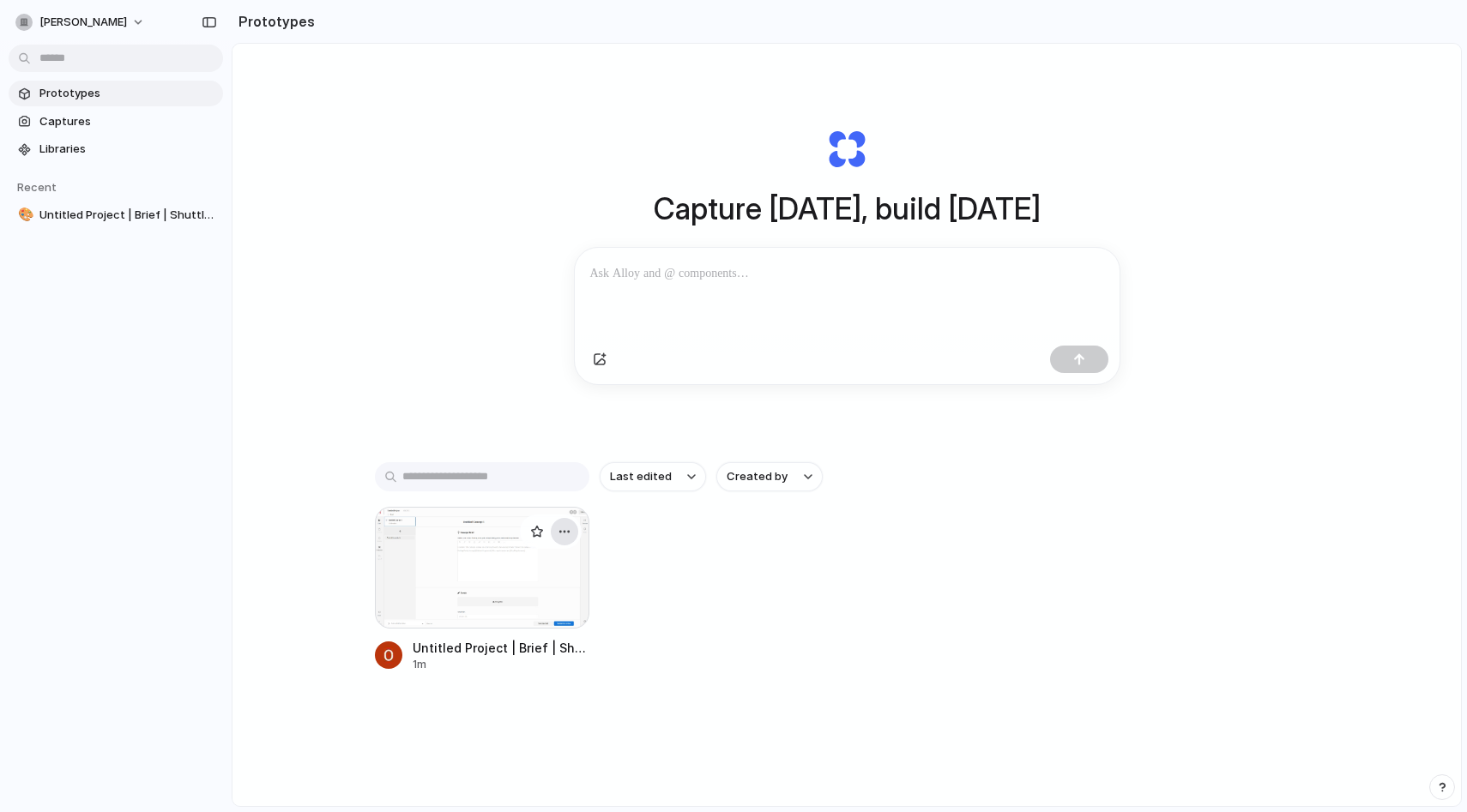
click at [569, 527] on div "button" at bounding box center [564, 531] width 14 height 14
click at [536, 622] on li "Delete" at bounding box center [516, 626] width 122 height 27
